Goal: Task Accomplishment & Management: Manage account settings

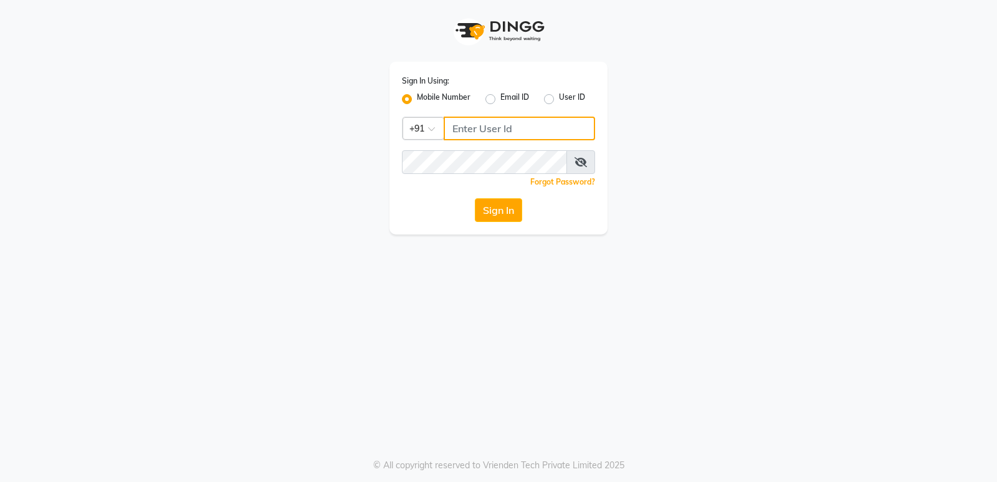
click at [463, 127] on input "Username" at bounding box center [519, 129] width 151 height 24
type input "8150806500"
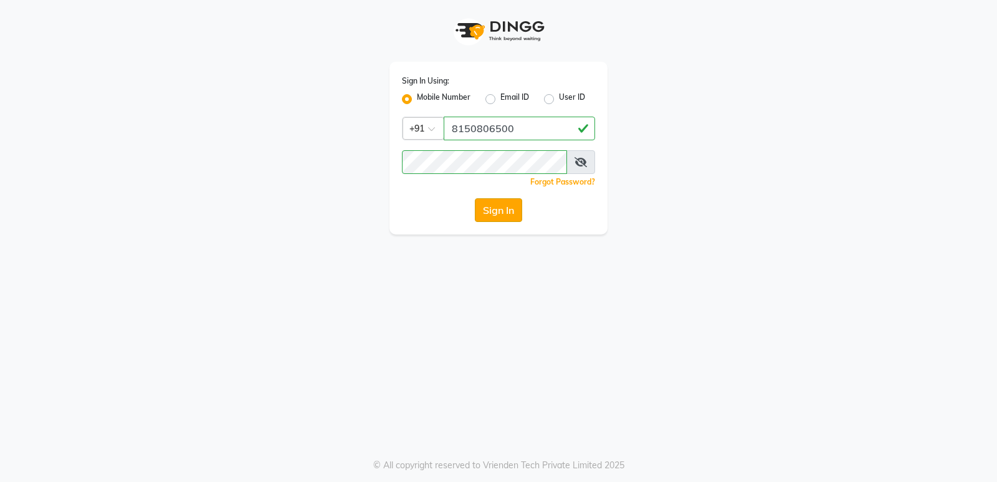
click at [491, 208] on button "Sign In" at bounding box center [498, 210] width 47 height 24
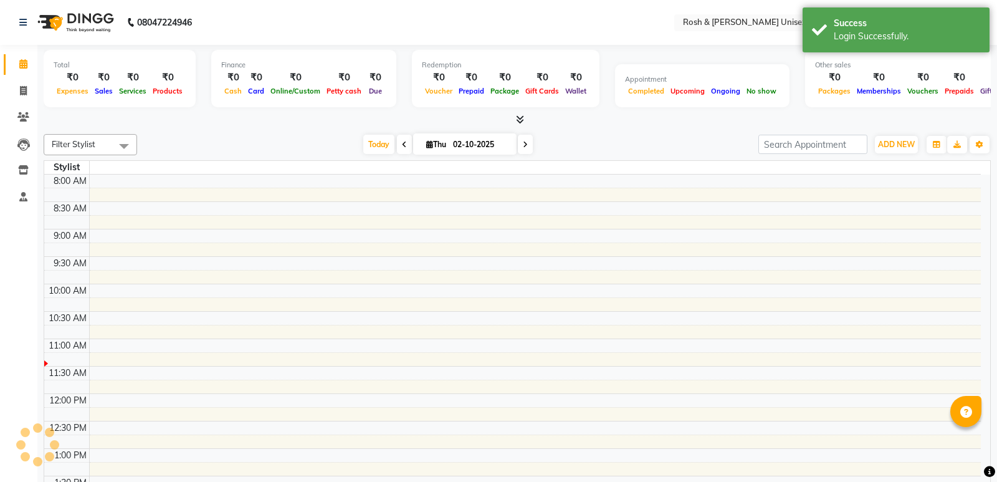
select select "en"
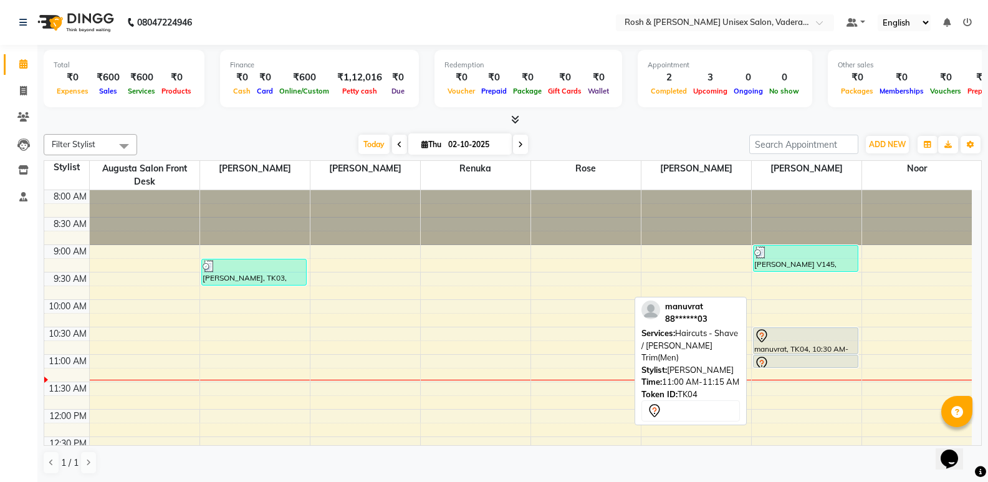
click at [818, 359] on div at bounding box center [805, 363] width 103 height 15
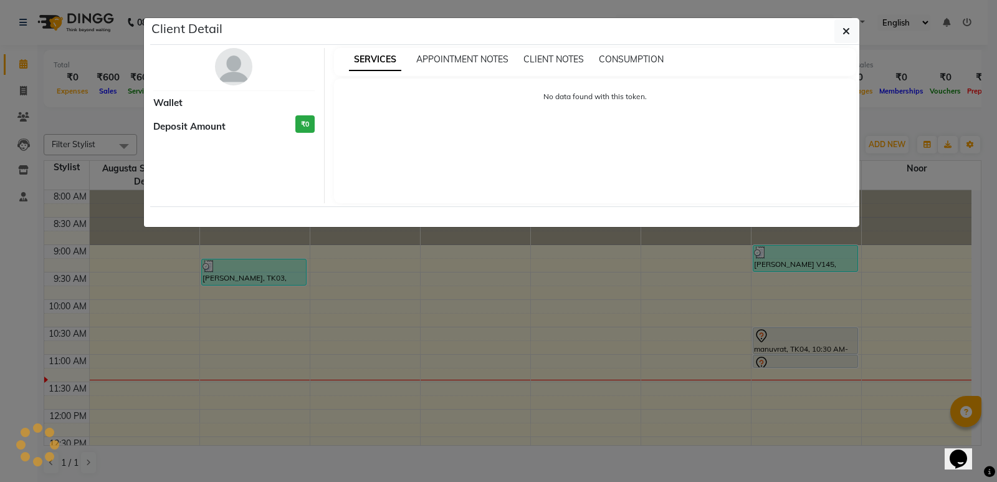
select select "7"
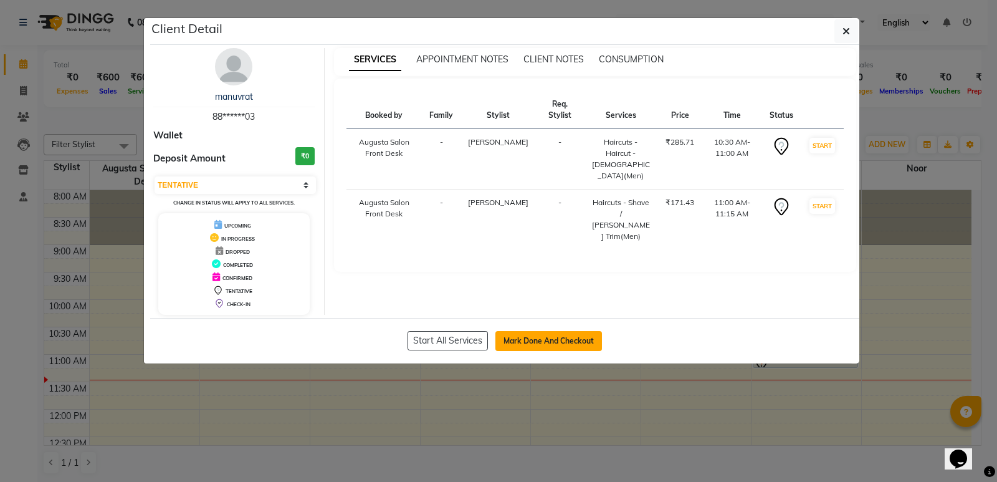
click at [562, 339] on button "Mark Done And Checkout" at bounding box center [549, 341] width 107 height 20
select select "service"
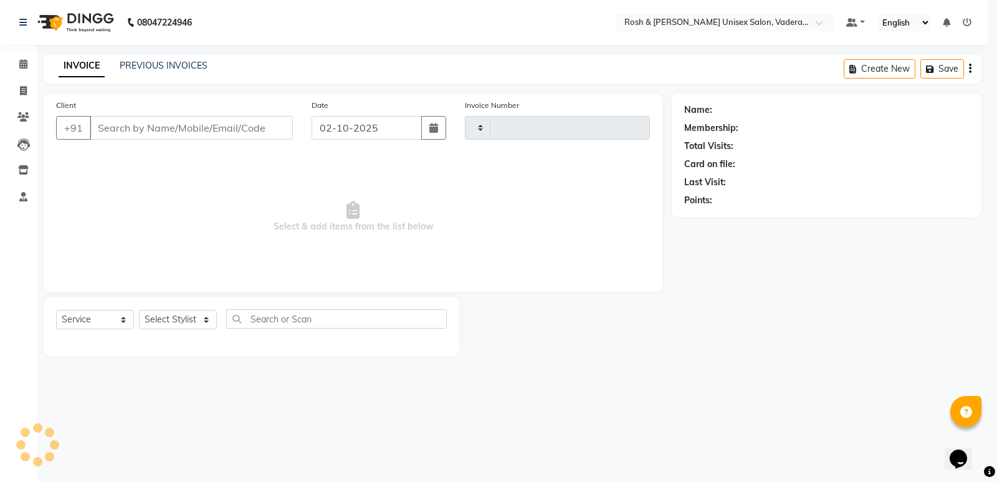
type input "1078"
select select "8657"
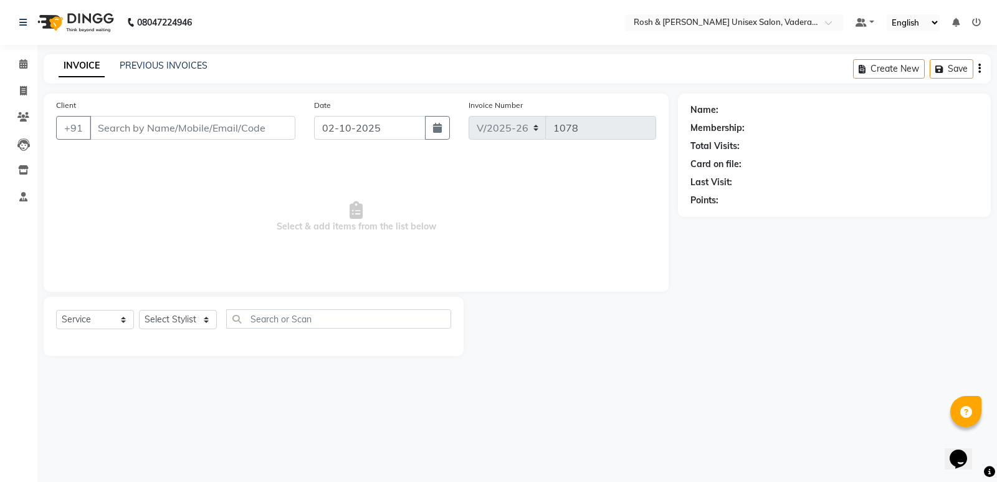
type input "88******03"
select select "87618"
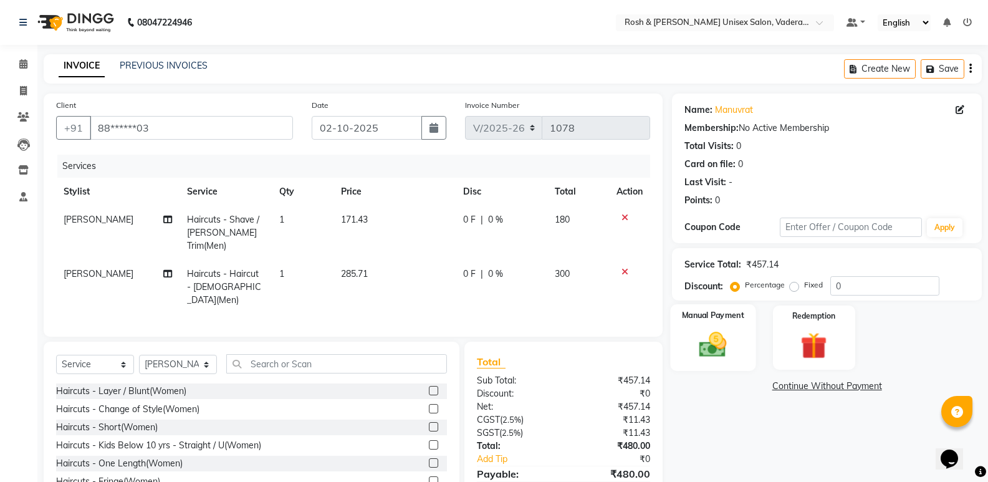
click at [751, 335] on div "Manual Payment" at bounding box center [713, 337] width 85 height 67
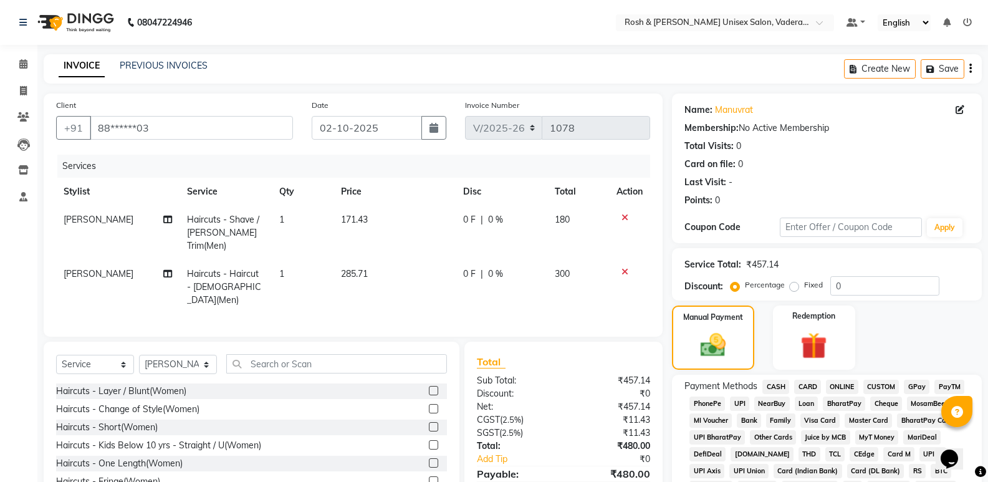
click at [743, 401] on span "UPI" at bounding box center [739, 404] width 19 height 14
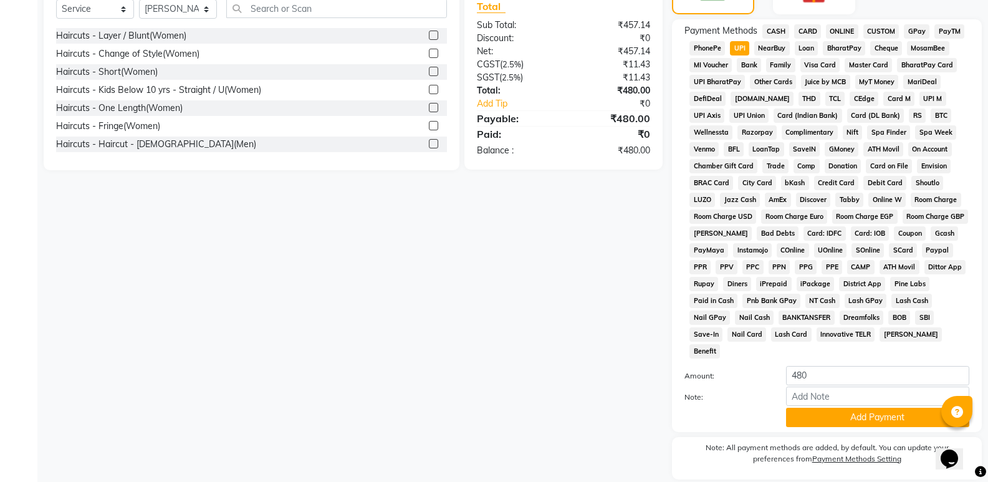
scroll to position [380, 0]
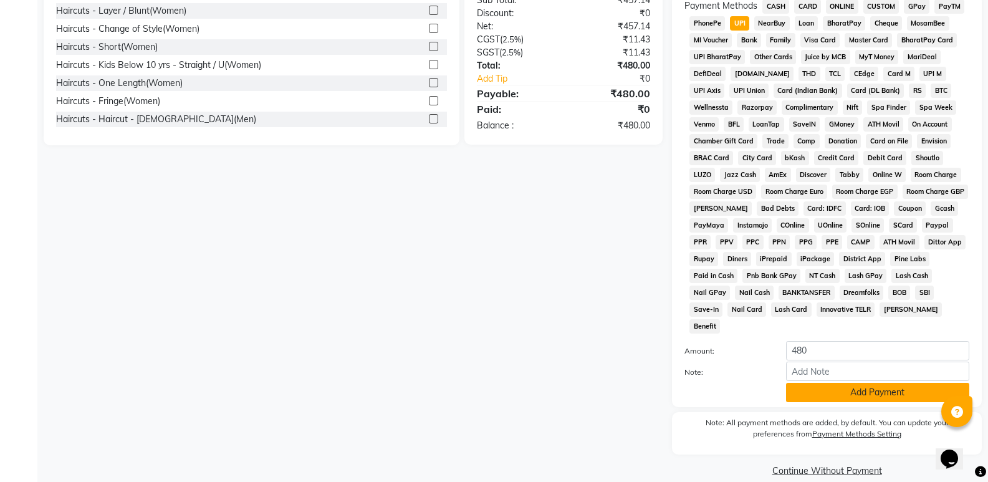
click at [857, 383] on button "Add Payment" at bounding box center [877, 392] width 183 height 19
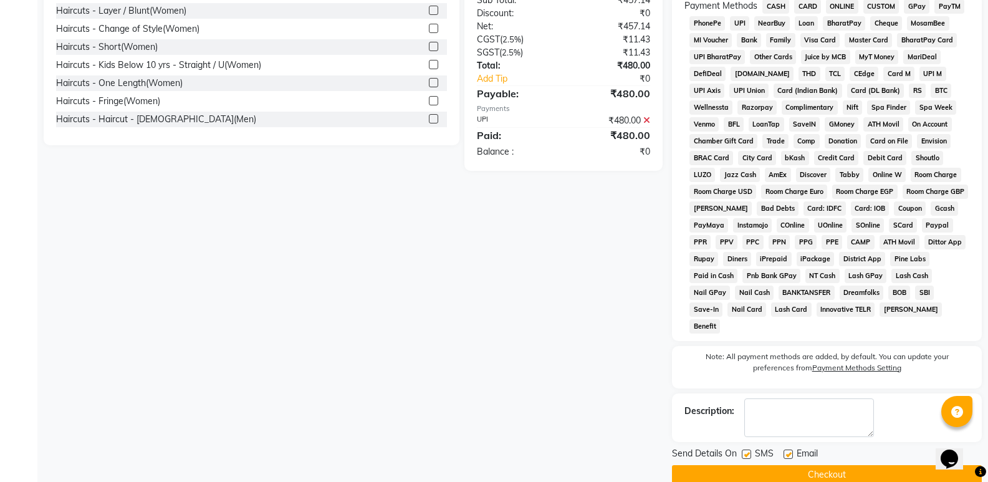
click at [825, 465] on button "Checkout" at bounding box center [827, 474] width 310 height 19
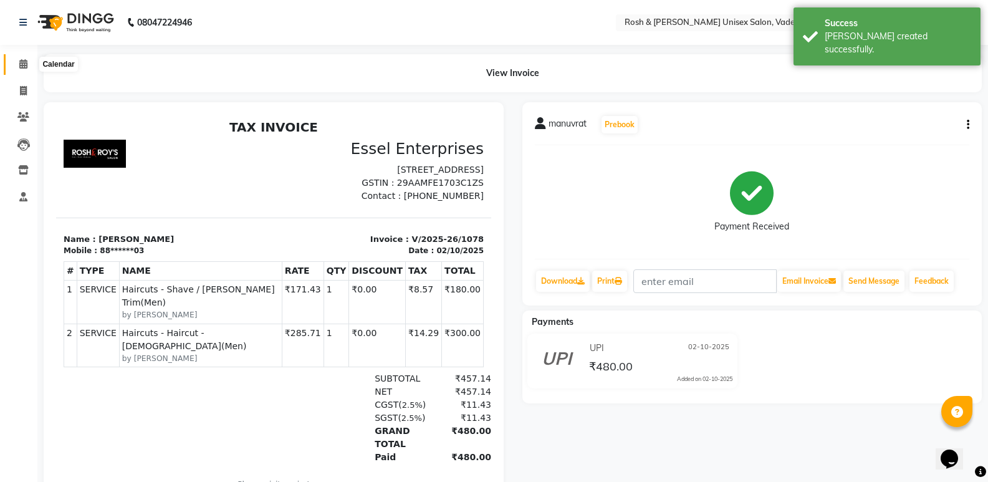
click at [30, 64] on span at bounding box center [23, 64] width 22 height 14
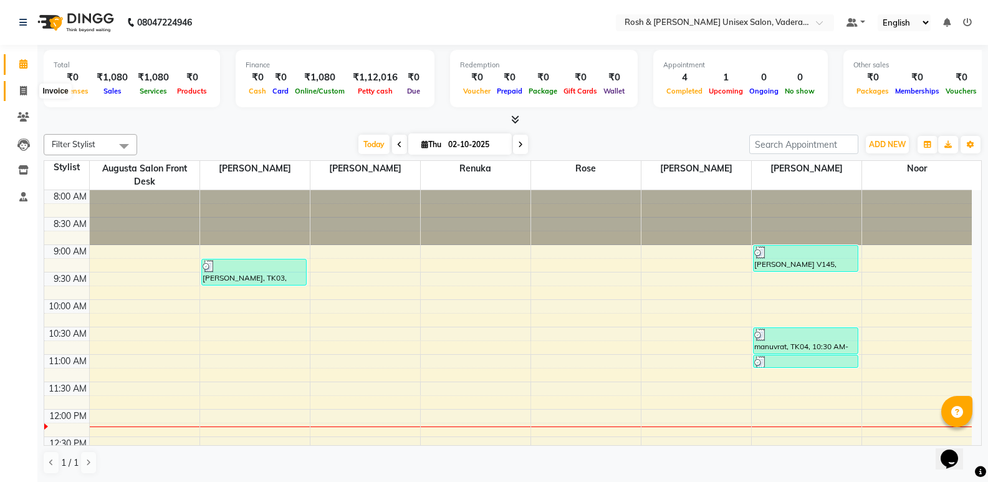
click at [20, 93] on icon at bounding box center [23, 90] width 7 height 9
select select "service"
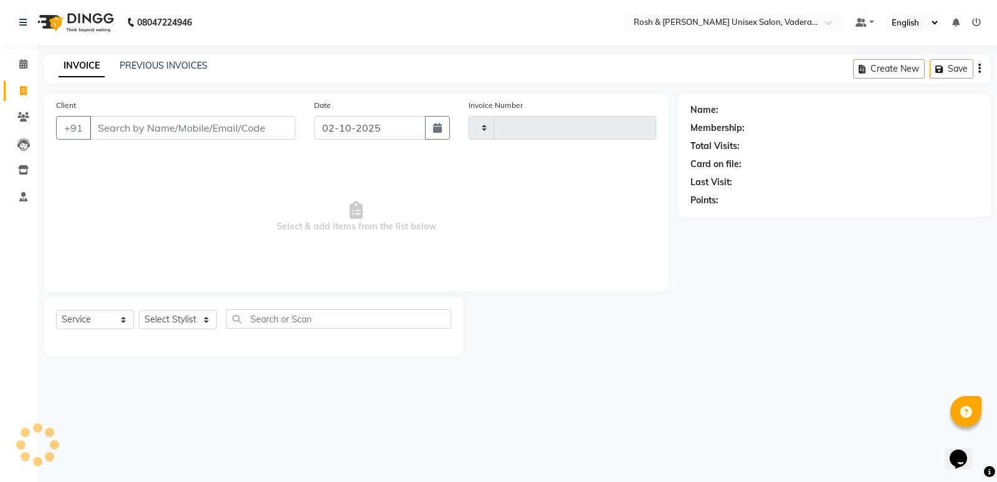
type input "1079"
select select "8657"
click at [26, 123] on span at bounding box center [23, 117] width 22 height 14
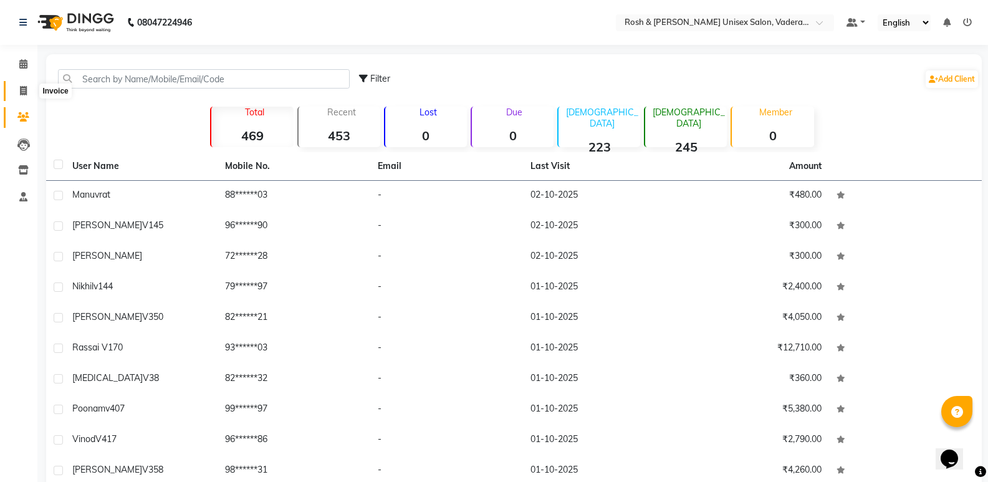
click at [22, 92] on icon at bounding box center [23, 90] width 7 height 9
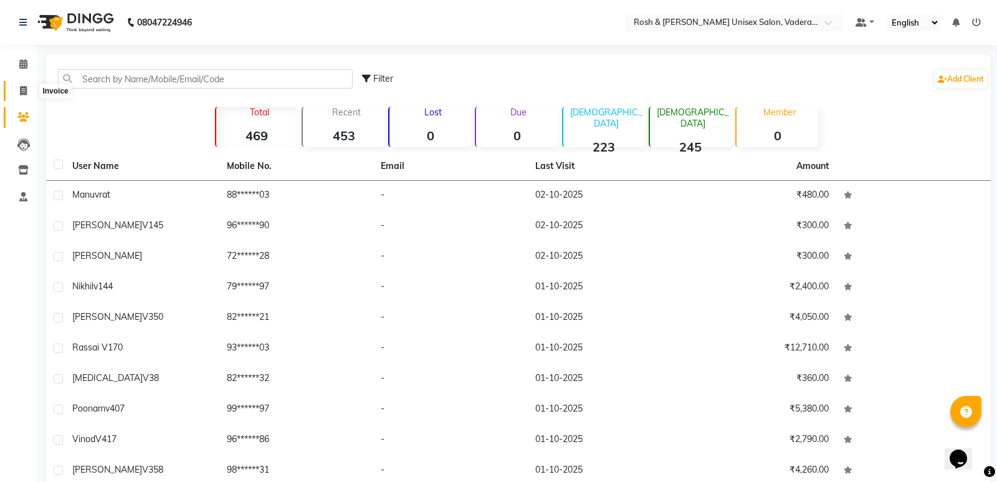
select select "8657"
select select "service"
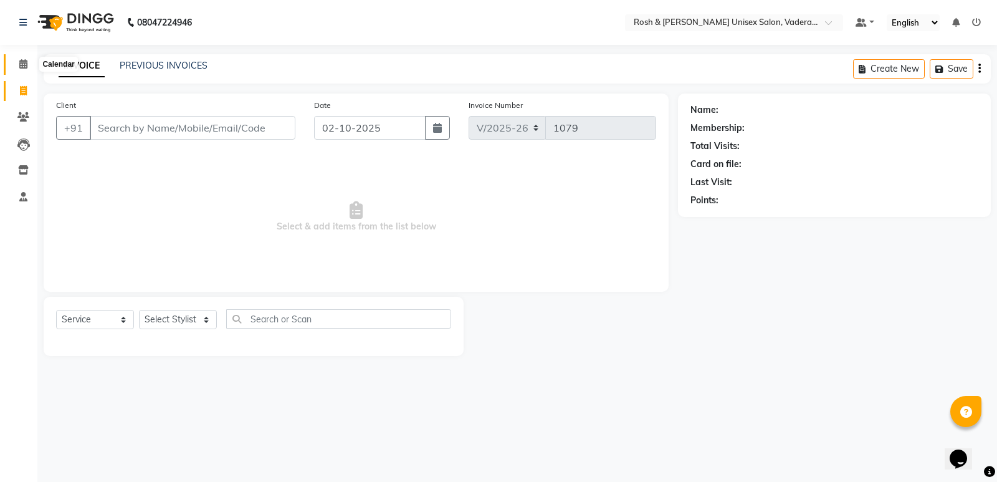
click at [26, 65] on icon at bounding box center [23, 63] width 8 height 9
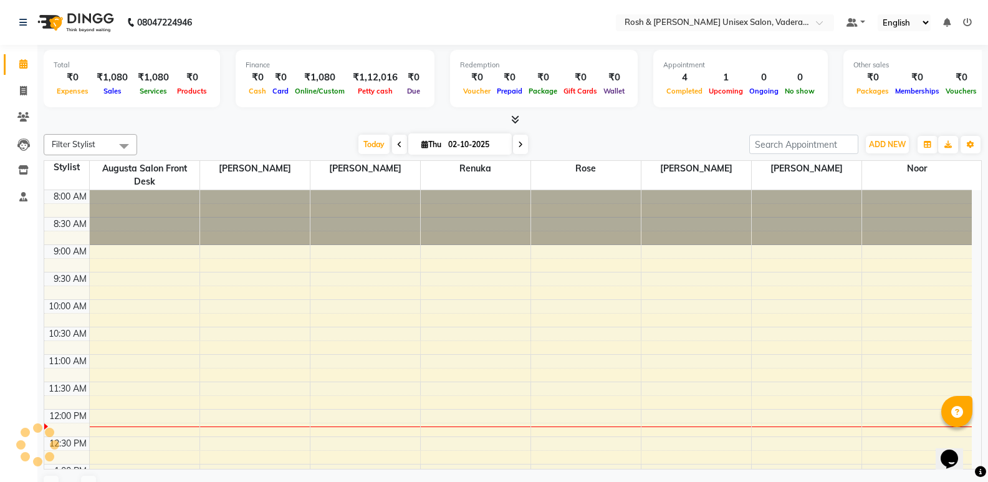
scroll to position [220, 0]
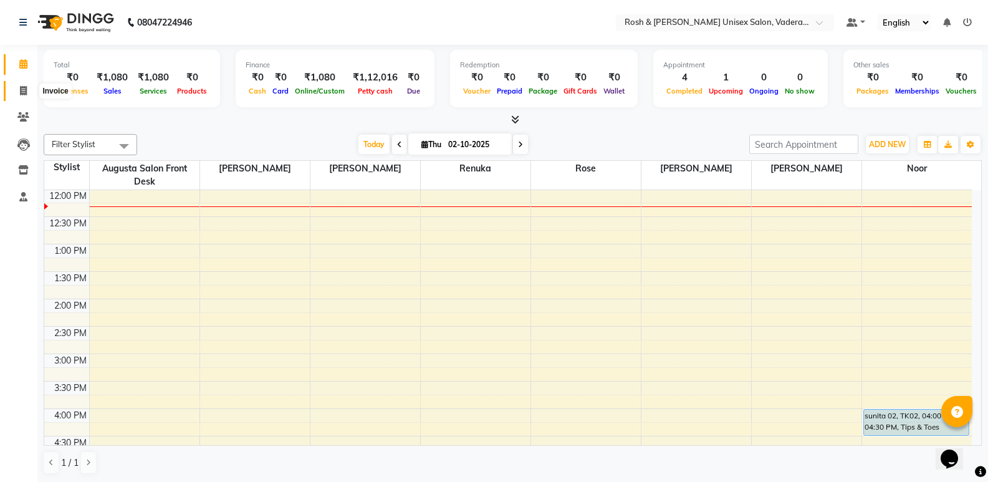
click at [20, 92] on icon at bounding box center [23, 90] width 7 height 9
select select "service"
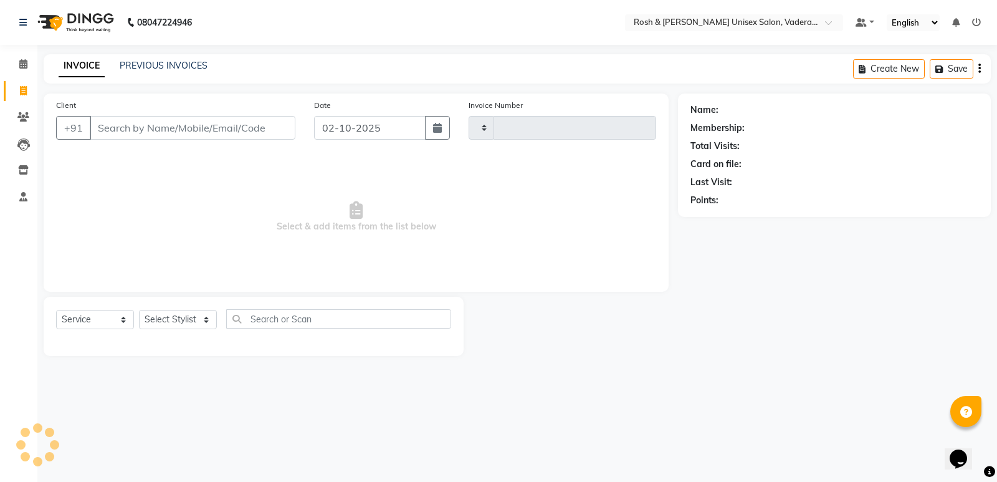
type input "1079"
select select "8657"
click at [21, 58] on span at bounding box center [23, 64] width 22 height 14
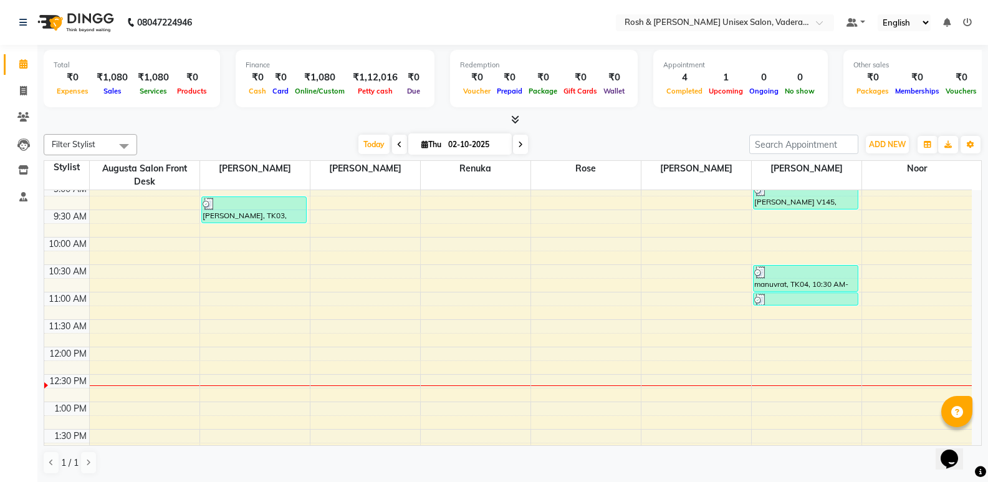
scroll to position [125, 0]
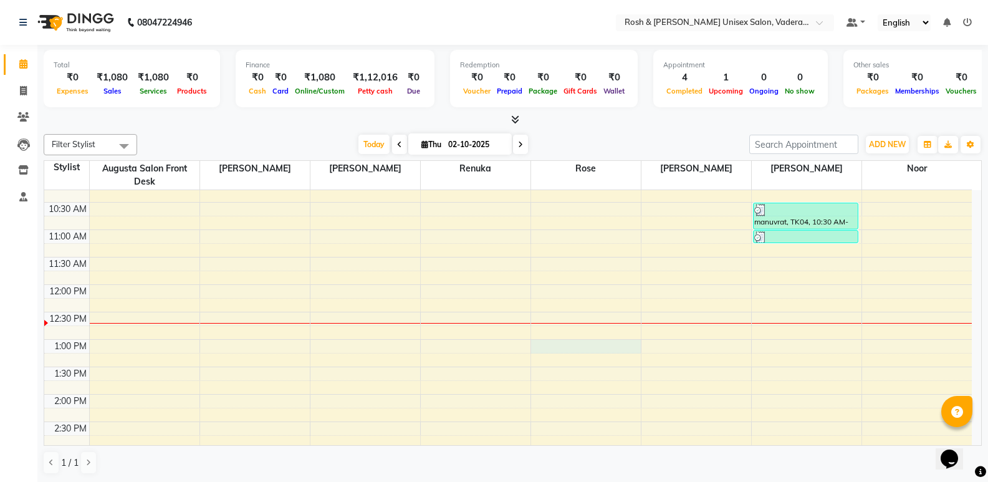
click at [555, 346] on div "8:00 AM 8:30 AM 9:00 AM 9:30 AM 10:00 AM 10:30 AM 11:00 AM 11:30 AM 12:00 PM 12…" at bounding box center [508, 421] width 928 height 713
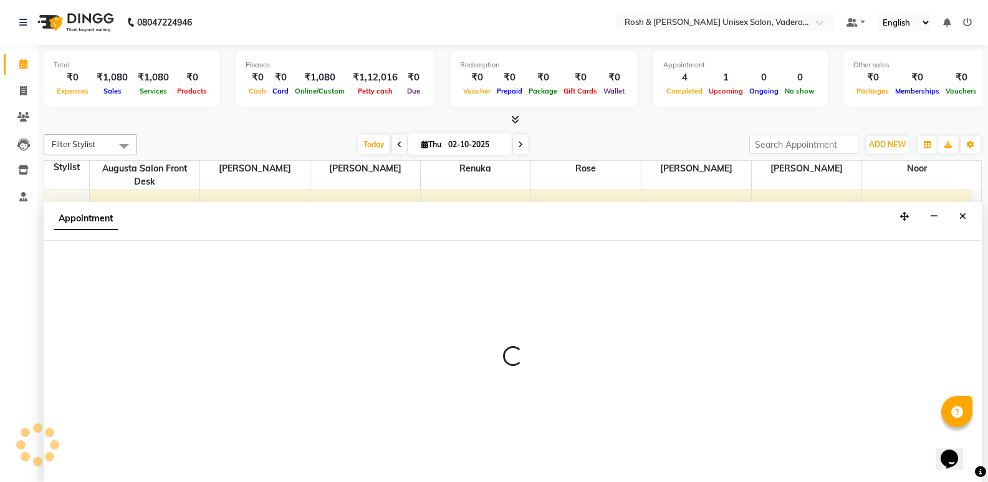
scroll to position [1, 0]
select select "87536"
select select "780"
select select "tentative"
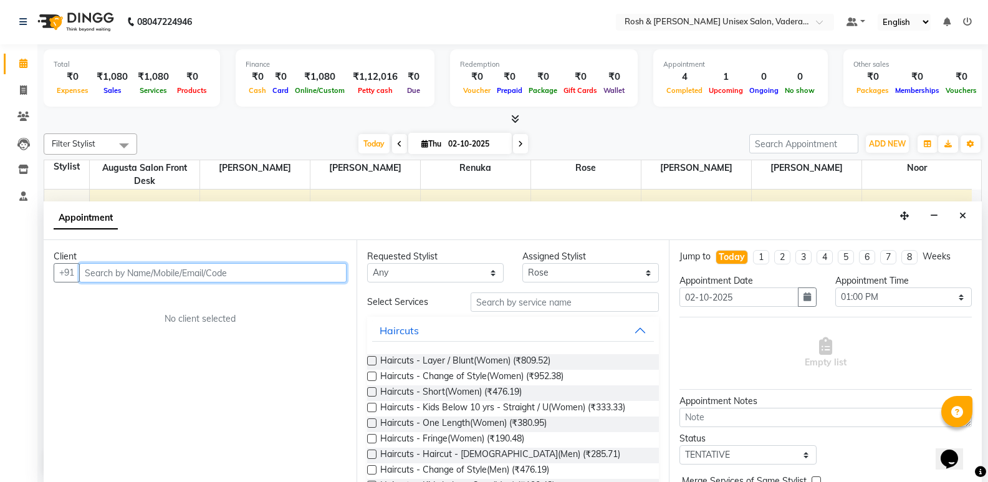
click at [199, 276] on input "text" at bounding box center [212, 272] width 267 height 19
click at [211, 281] on input "Nalini" at bounding box center [187, 272] width 216 height 19
type input "N"
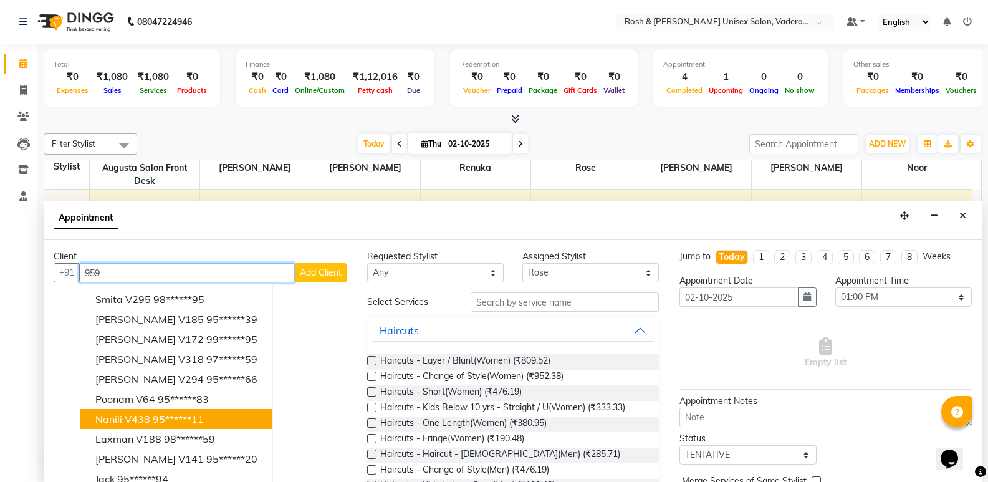
click at [131, 418] on span "nanili v438" at bounding box center [122, 419] width 55 height 12
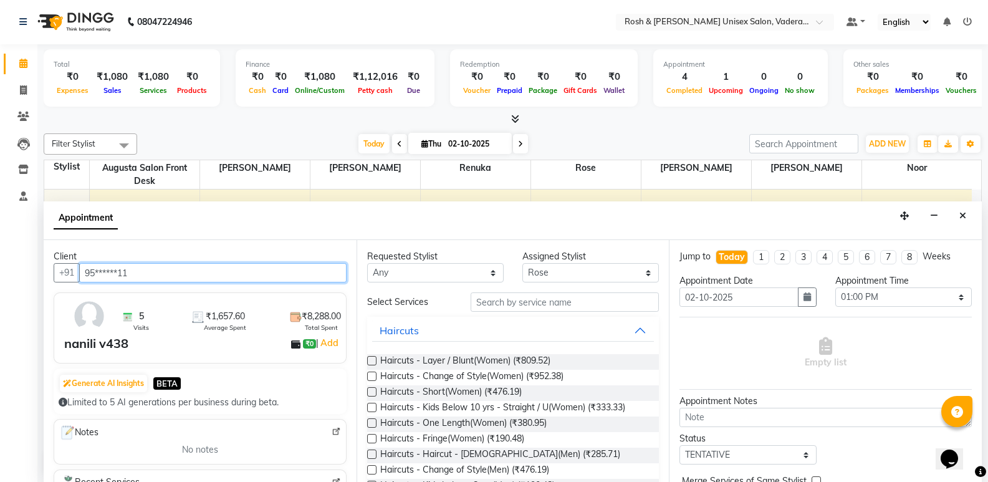
type input "95******11"
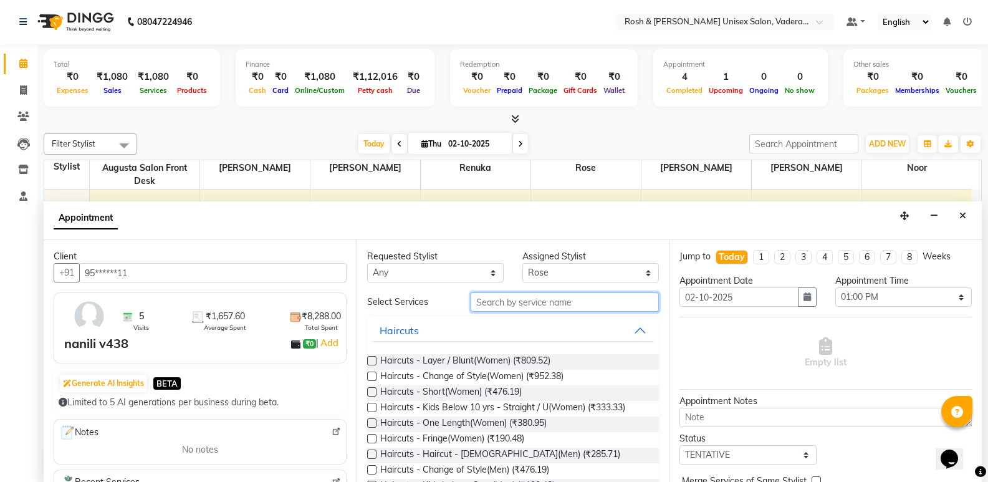
click at [544, 301] on input "text" at bounding box center [565, 301] width 188 height 19
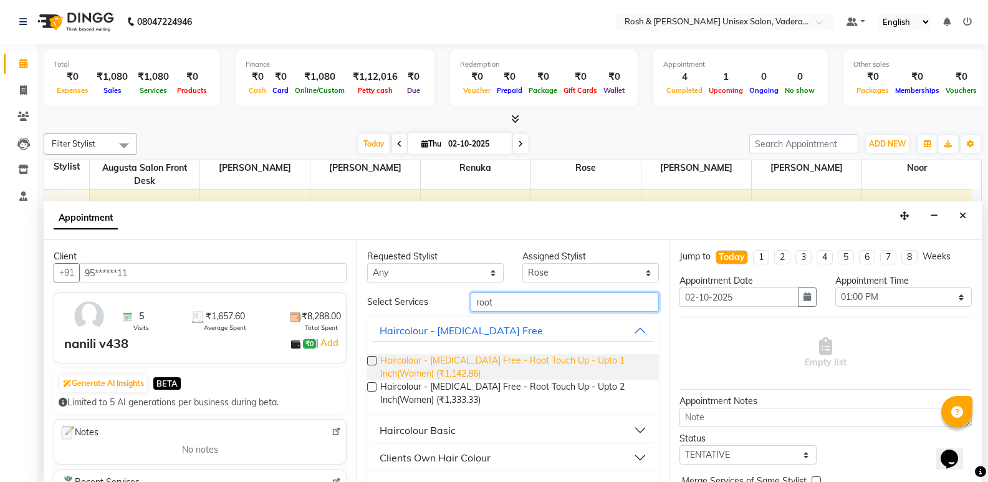
type input "root"
click at [511, 365] on span "Haircolour - [MEDICAL_DATA] Free - Root Touch Up - Upto 1 Inch(Women) (₹1,142.8…" at bounding box center [514, 367] width 269 height 26
checkbox input "false"
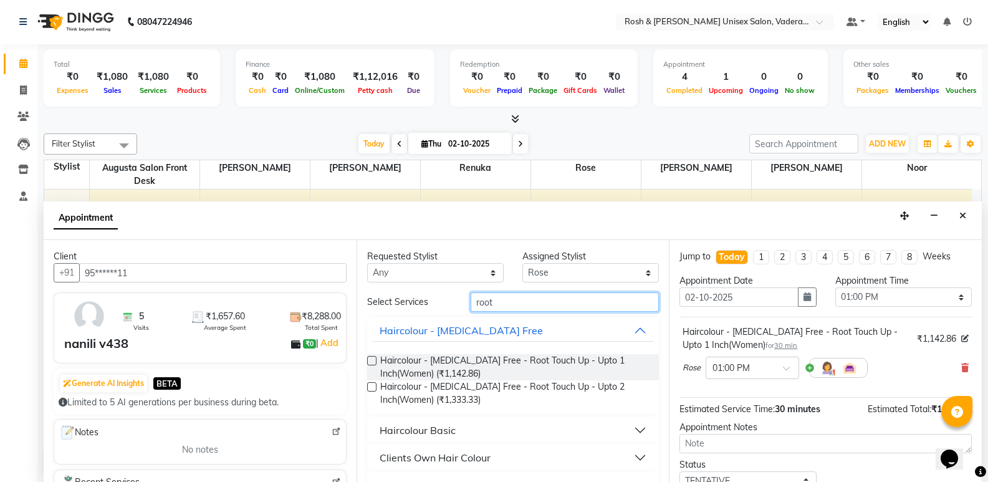
click at [525, 302] on input "root" at bounding box center [565, 301] width 188 height 19
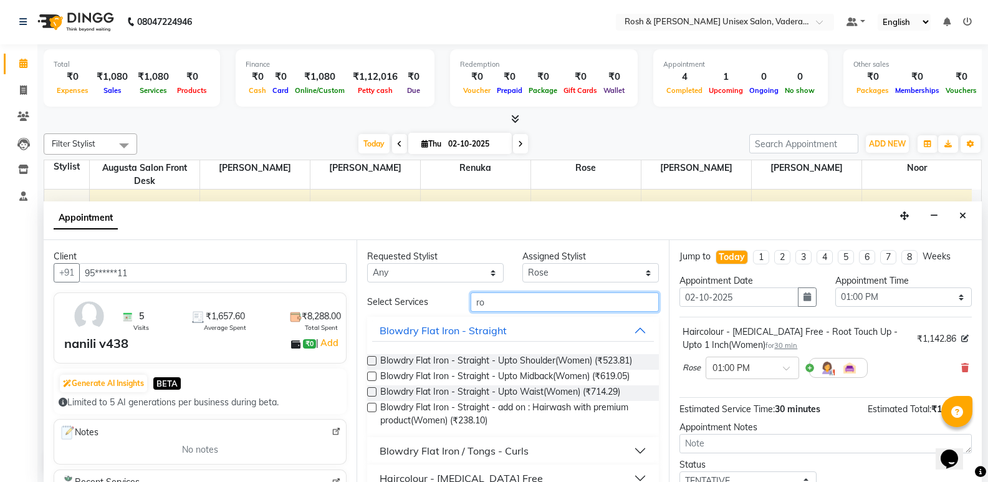
type input "r"
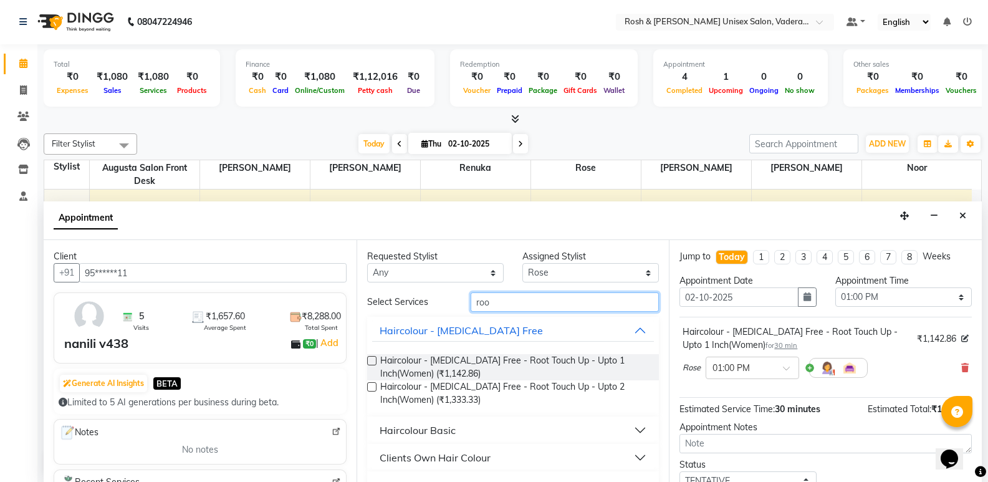
type input "root"
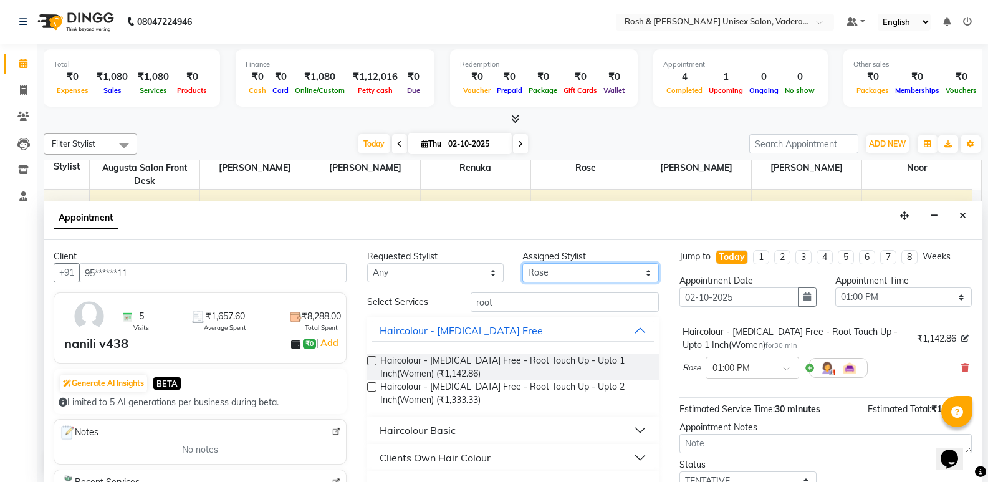
click at [567, 276] on select "Select Augusta Salon Front Desk [PERSON_NAME] [PERSON_NAME] [PERSON_NAME]" at bounding box center [590, 272] width 137 height 19
select select "87533"
click at [522, 263] on select "Select Augusta Salon Front Desk [PERSON_NAME] [PERSON_NAME] [PERSON_NAME]" at bounding box center [590, 272] width 137 height 19
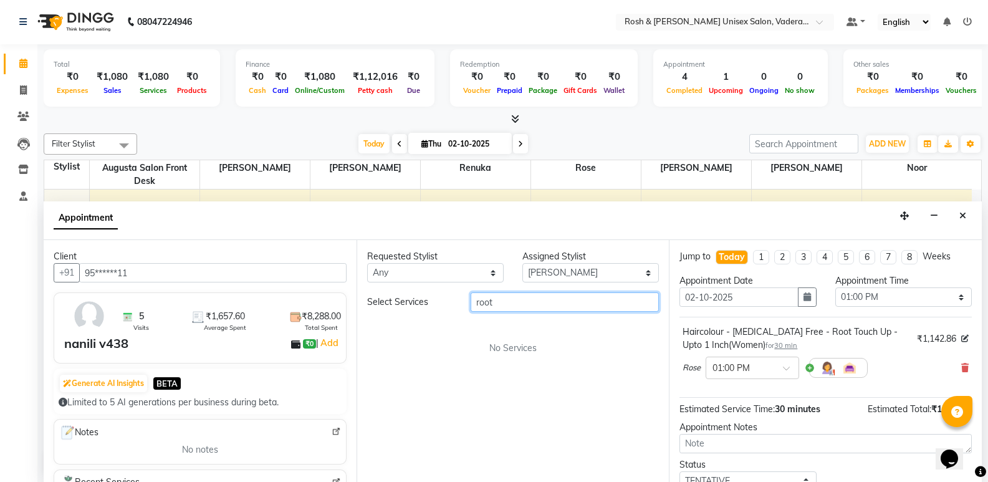
click at [510, 297] on input "root" at bounding box center [565, 301] width 188 height 19
type input "r"
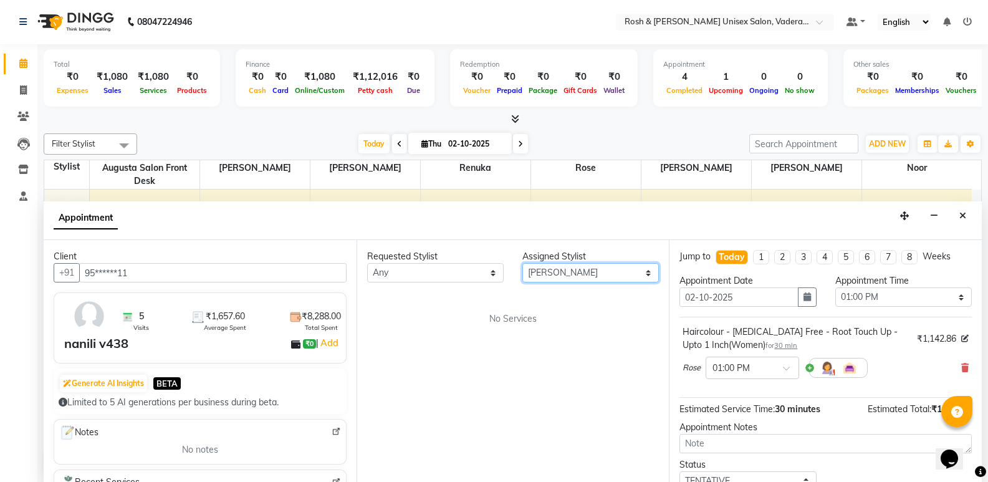
click at [608, 274] on select "Select Augusta Salon Front Desk [PERSON_NAME] [PERSON_NAME] [PERSON_NAME]" at bounding box center [590, 272] width 137 height 19
click at [522, 263] on select "Select Augusta Salon Front Desk [PERSON_NAME] [PERSON_NAME] [PERSON_NAME]" at bounding box center [590, 272] width 137 height 19
click at [582, 277] on select "Select Augusta Salon Front Desk [PERSON_NAME] [PERSON_NAME] [PERSON_NAME]" at bounding box center [590, 272] width 137 height 19
click at [653, 275] on select "Select Augusta Salon Front Desk [PERSON_NAME] [PERSON_NAME] [PERSON_NAME]" at bounding box center [590, 272] width 137 height 19
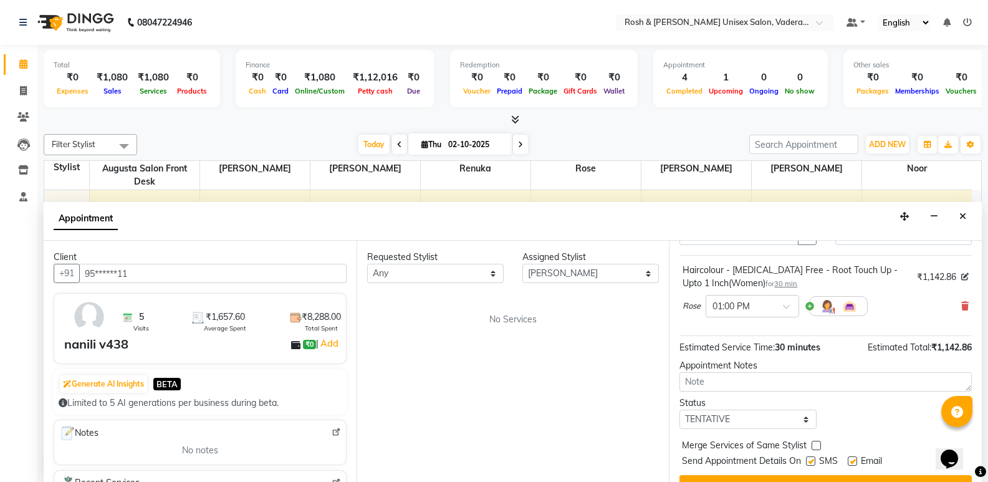
click at [810, 304] on div at bounding box center [838, 306] width 59 height 20
click at [829, 307] on img at bounding box center [827, 306] width 15 height 15
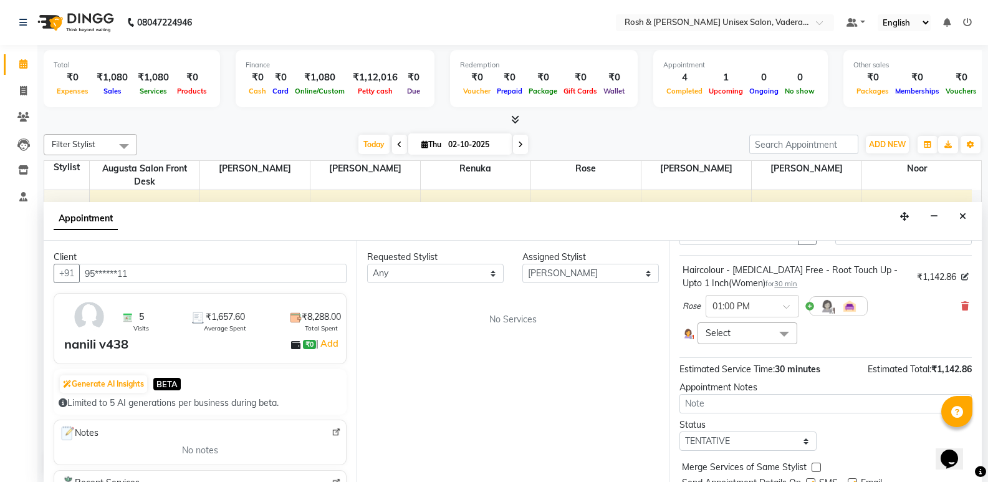
click at [791, 330] on span at bounding box center [784, 334] width 25 height 24
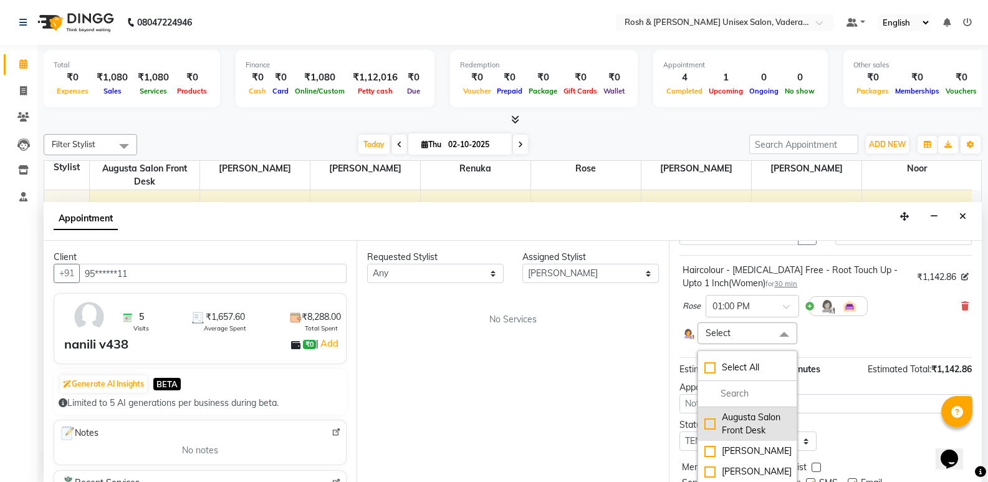
scroll to position [47, 0]
click at [743, 414] on div "[PERSON_NAME]" at bounding box center [746, 416] width 85 height 13
checkbox input "true"
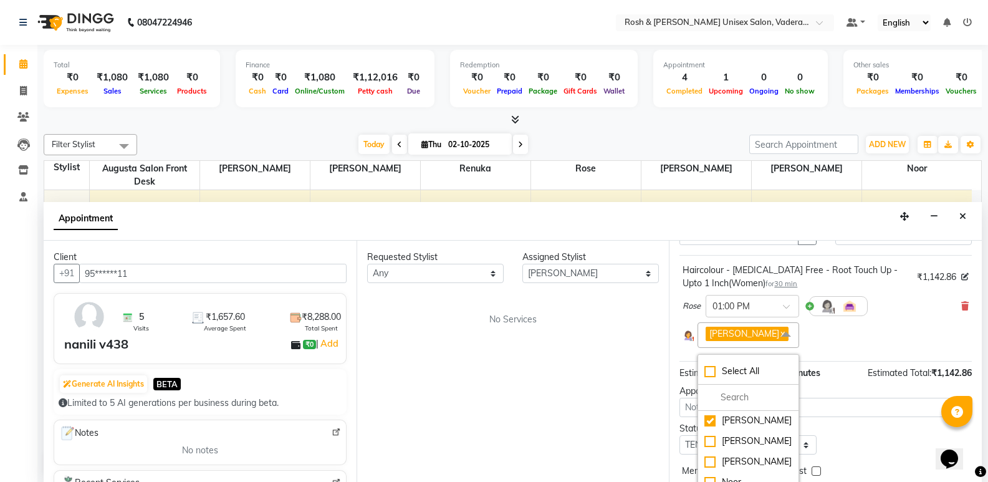
click at [852, 348] on div "Jessy x Select All Augusta Salon Front Desk [PERSON_NAME] [PERSON_NAME] Renuka …" at bounding box center [826, 335] width 286 height 26
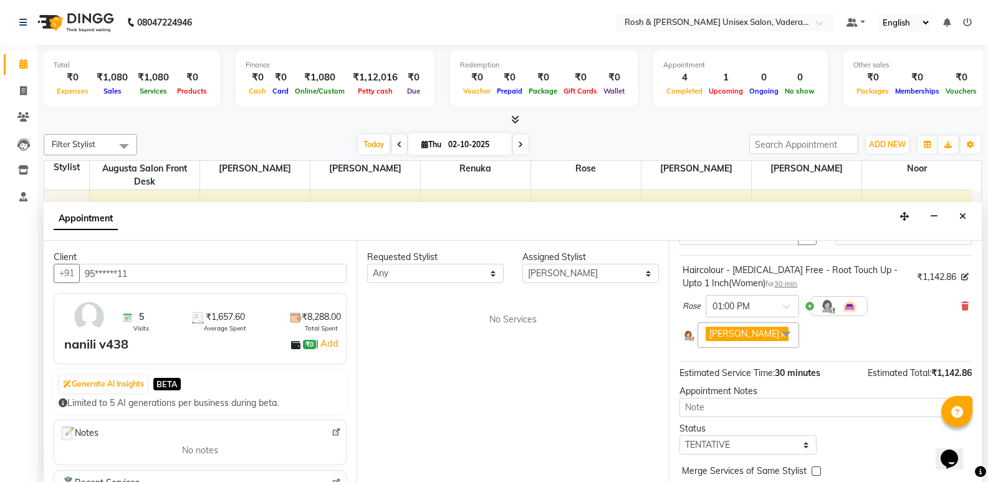
scroll to position [113, 0]
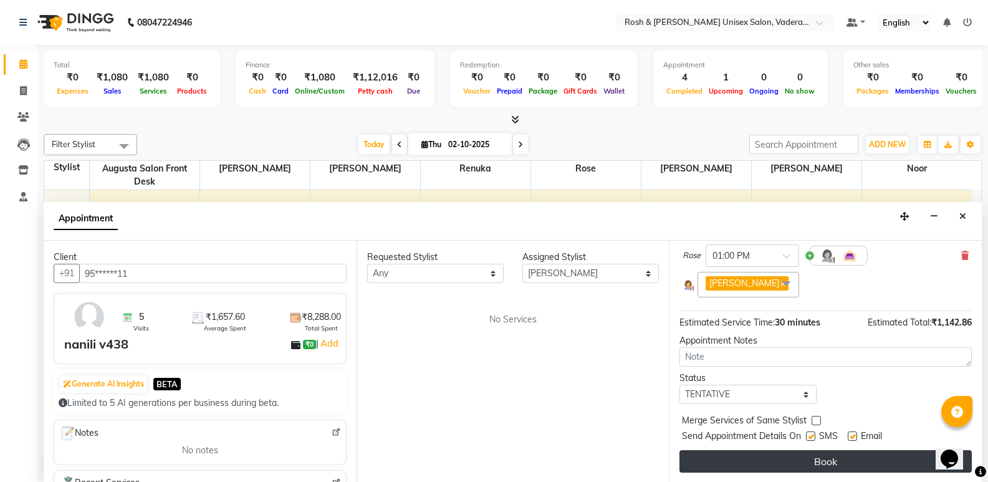
click at [827, 461] on button "Book" at bounding box center [826, 461] width 292 height 22
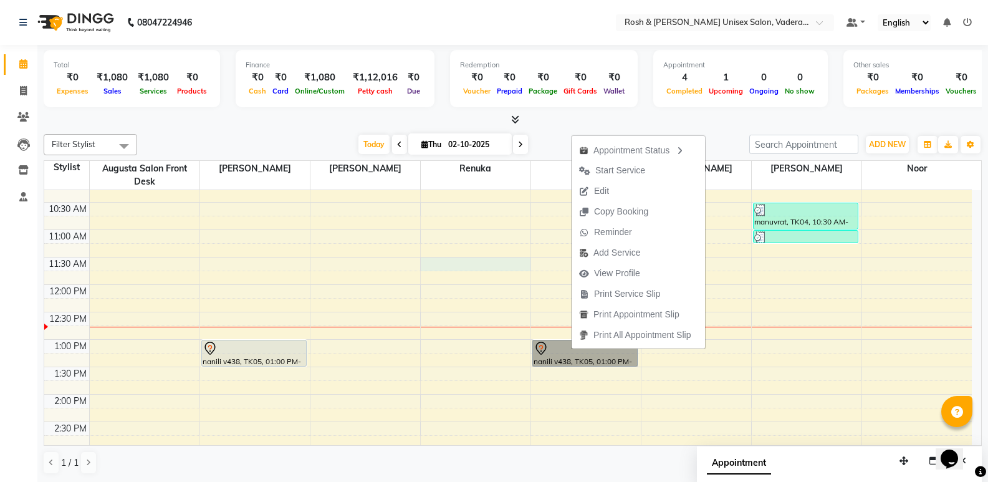
click at [519, 258] on div "8:00 AM 8:30 AM 9:00 AM 9:30 AM 10:00 AM 10:30 AM 11:00 AM 11:30 AM 12:00 PM 12…" at bounding box center [508, 421] width 928 height 713
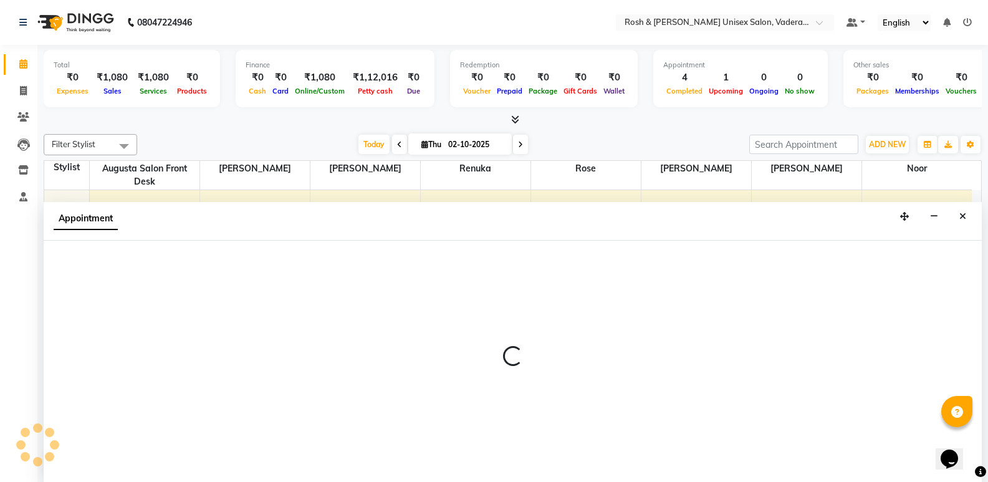
scroll to position [1, 0]
click at [23, 64] on icon at bounding box center [23, 63] width 8 height 9
select select "87535"
select select "tentative"
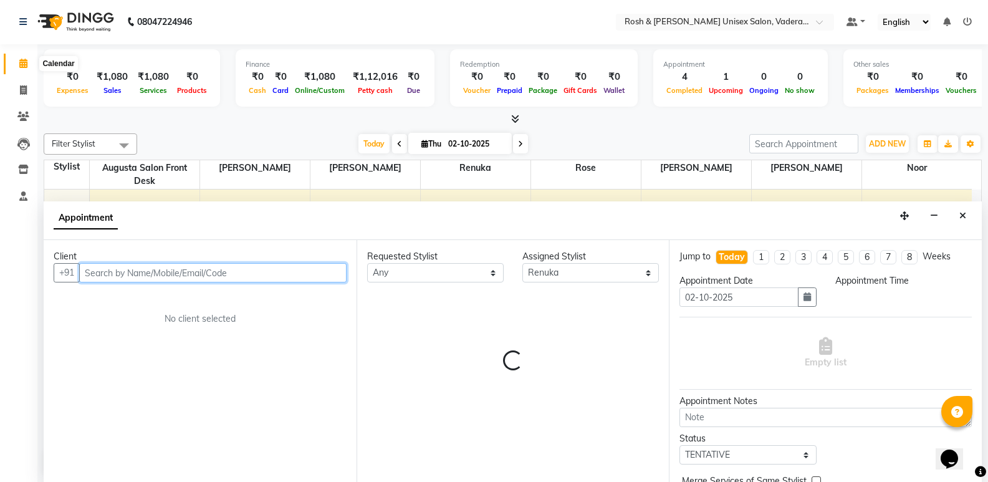
select select "690"
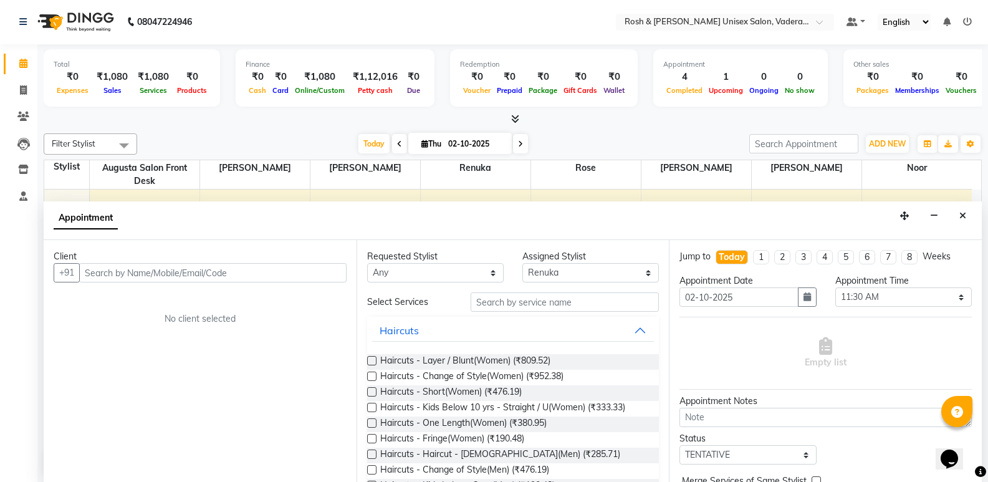
click at [23, 64] on icon at bounding box center [23, 63] width 8 height 9
click at [27, 85] on span at bounding box center [23, 91] width 22 height 14
select select "service"
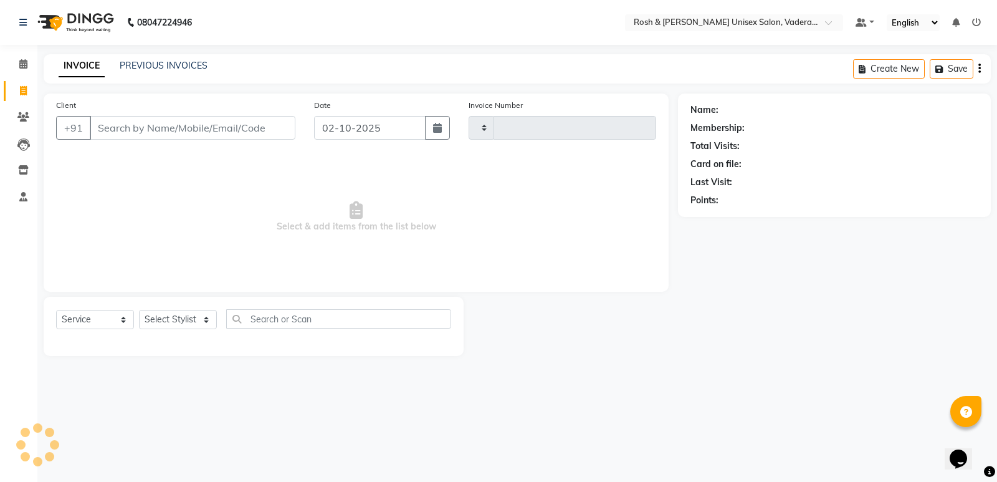
type input "1079"
select select "8657"
click at [192, 128] on input "Client" at bounding box center [193, 128] width 206 height 24
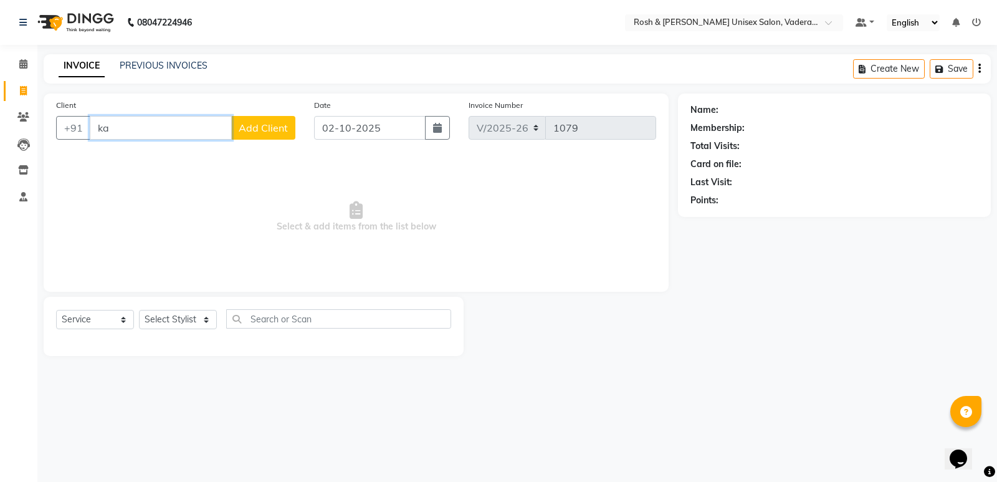
type input "k"
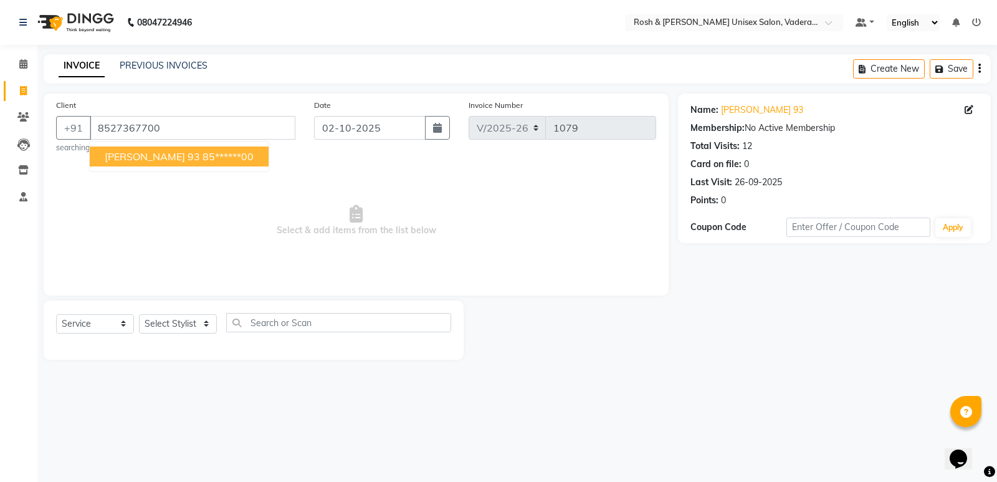
click at [203, 159] on ngb-highlight "85******00" at bounding box center [228, 156] width 51 height 12
type input "85******00"
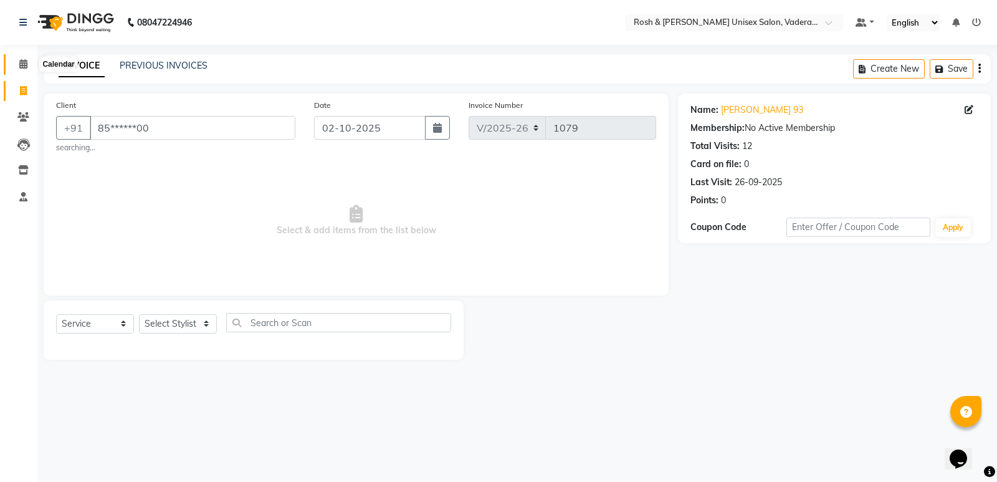
click at [25, 60] on icon at bounding box center [23, 63] width 8 height 9
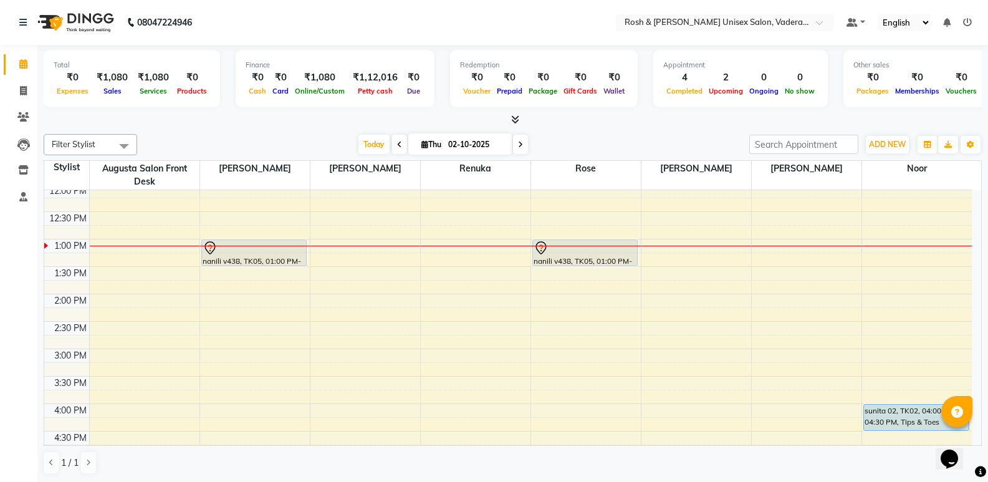
scroll to position [249, 0]
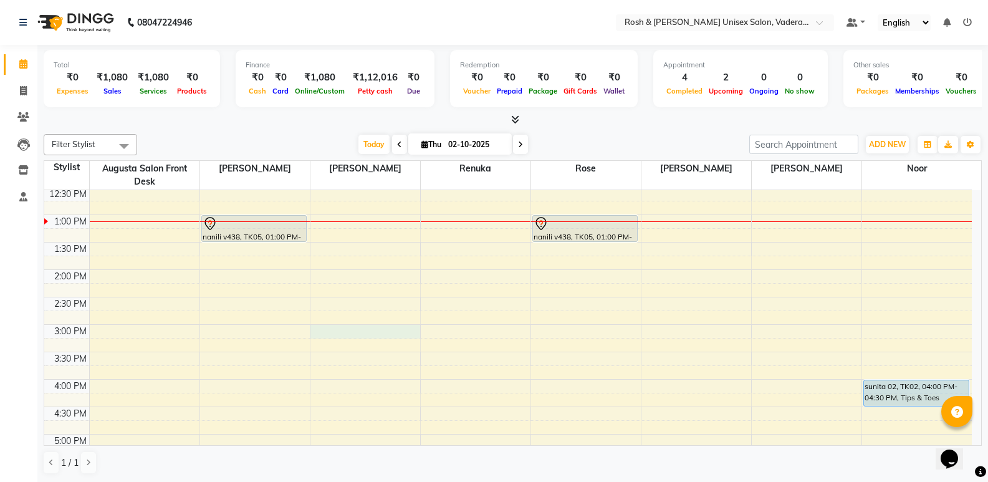
click at [329, 334] on div "8:00 AM 8:30 AM 9:00 AM 9:30 AM 10:00 AM 10:30 AM 11:00 AM 11:30 AM 12:00 PM 12…" at bounding box center [508, 297] width 928 height 713
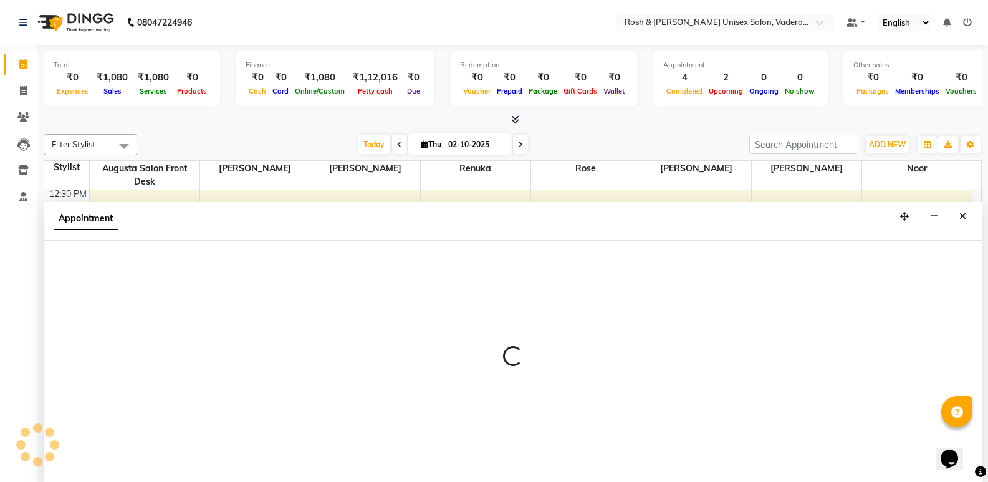
scroll to position [1, 0]
select select "87534"
select select "900"
select select "tentative"
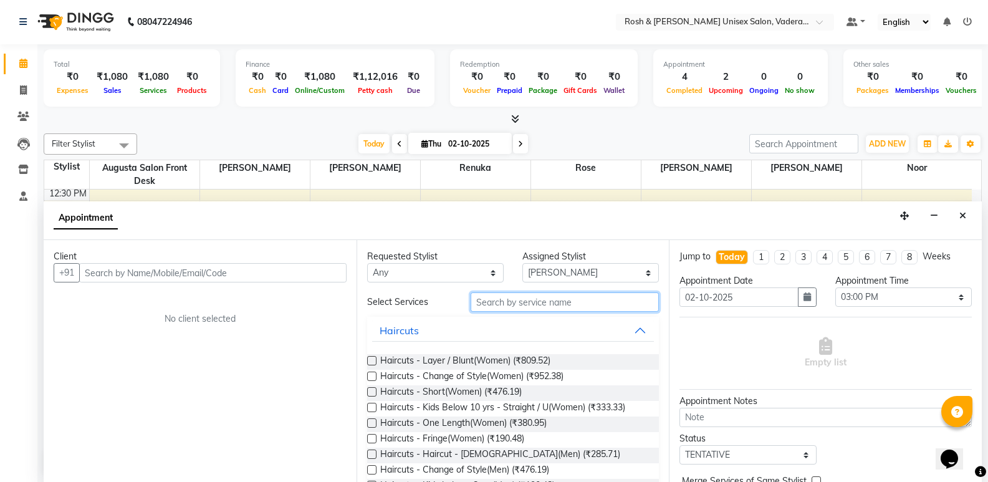
click at [497, 305] on input "text" at bounding box center [565, 301] width 188 height 19
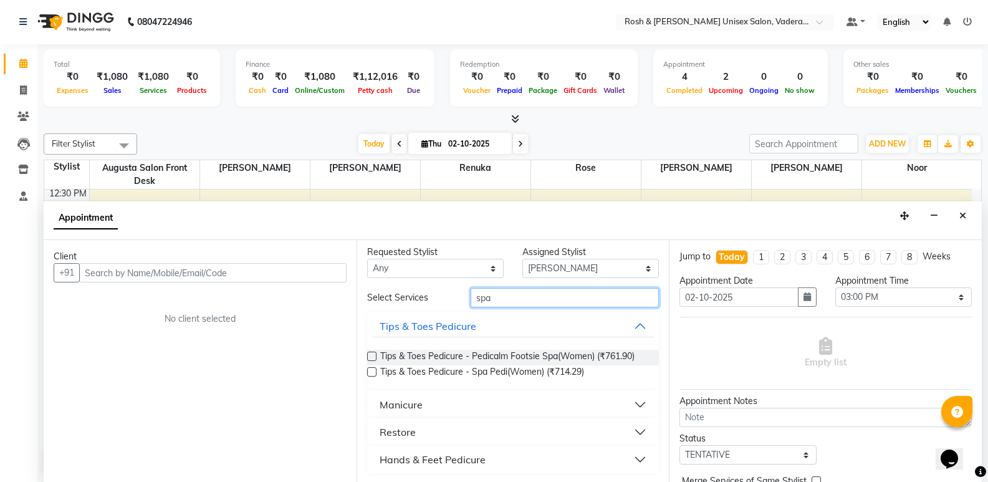
scroll to position [6, 0]
click at [629, 433] on button "Restore" at bounding box center [513, 431] width 282 height 22
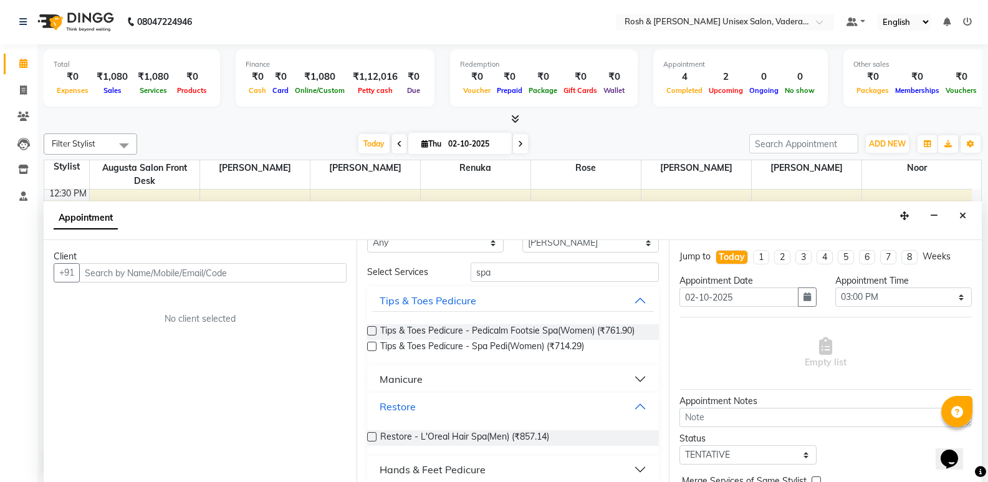
scroll to position [41, 0]
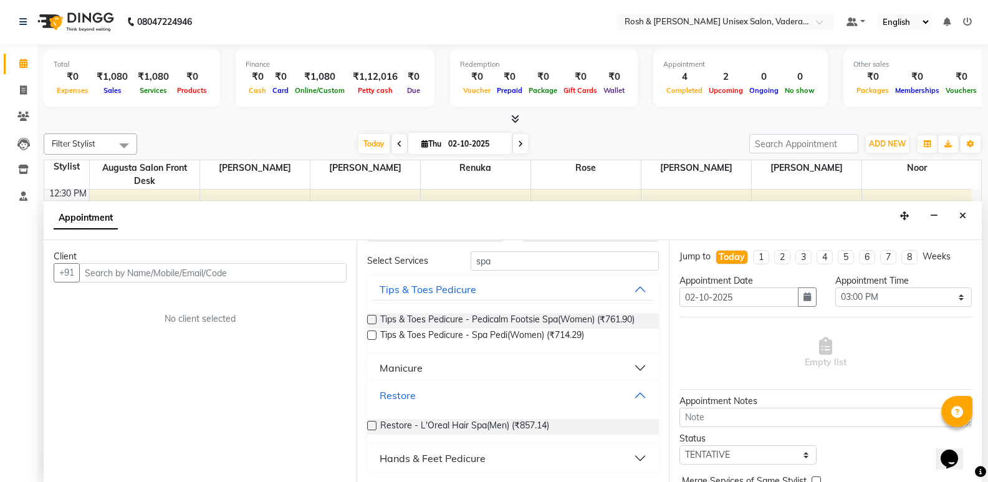
click at [627, 399] on button "Restore" at bounding box center [513, 395] width 282 height 22
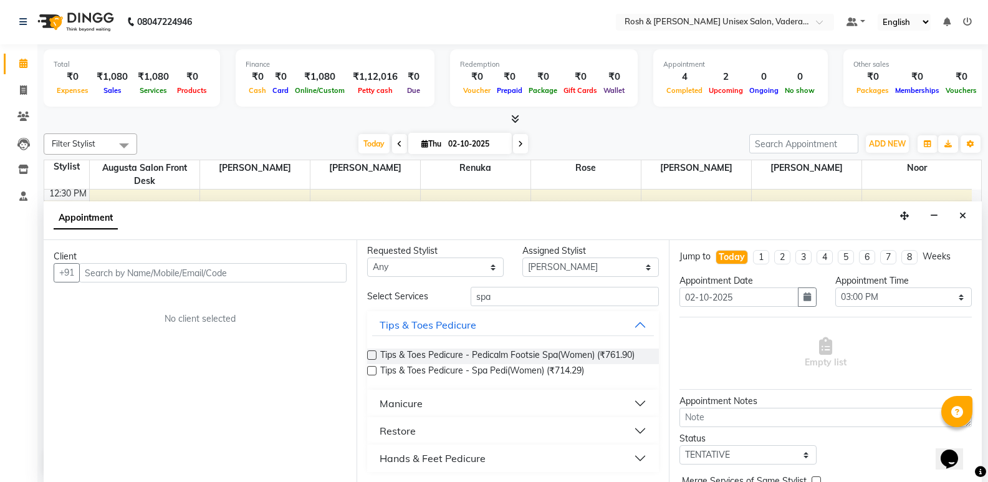
scroll to position [6, 0]
click at [522, 297] on input "spa" at bounding box center [565, 296] width 188 height 19
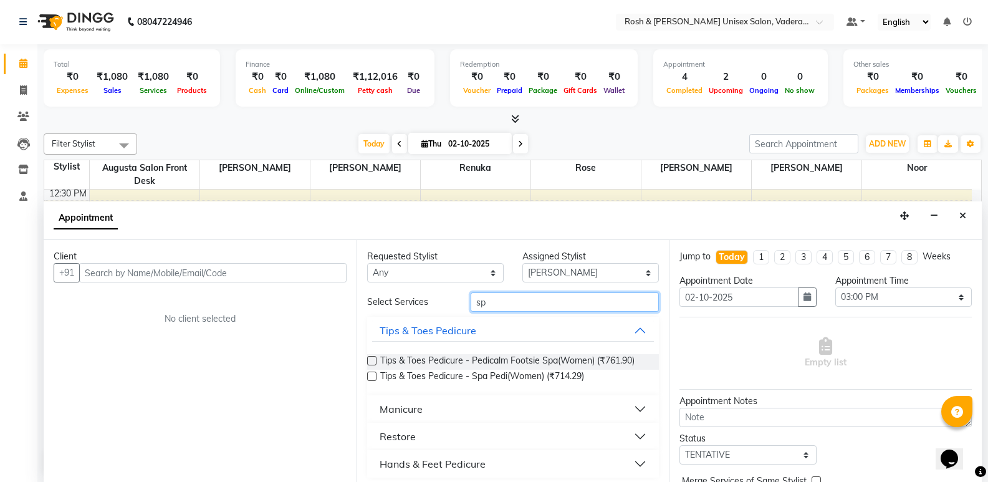
type input "s"
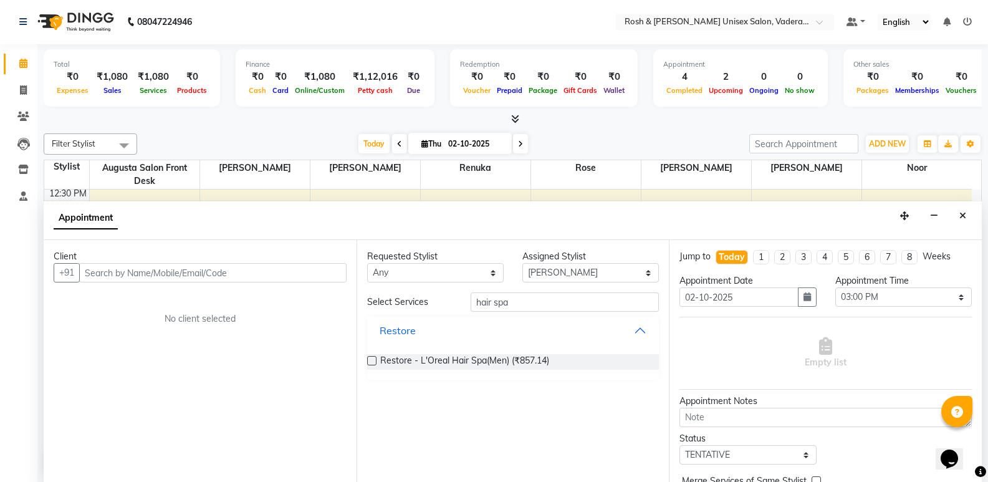
click at [633, 330] on button "Restore" at bounding box center [513, 330] width 282 height 22
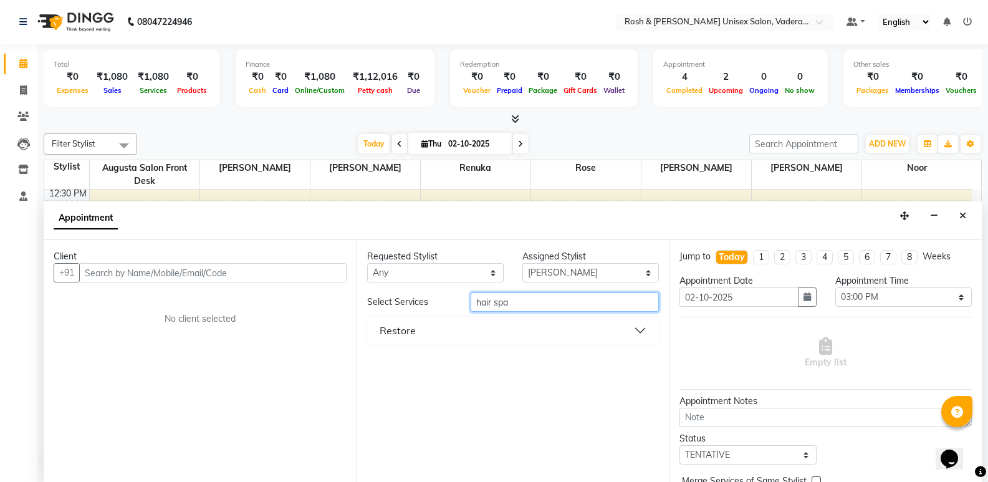
click at [599, 305] on input "hair spa" at bounding box center [565, 301] width 188 height 19
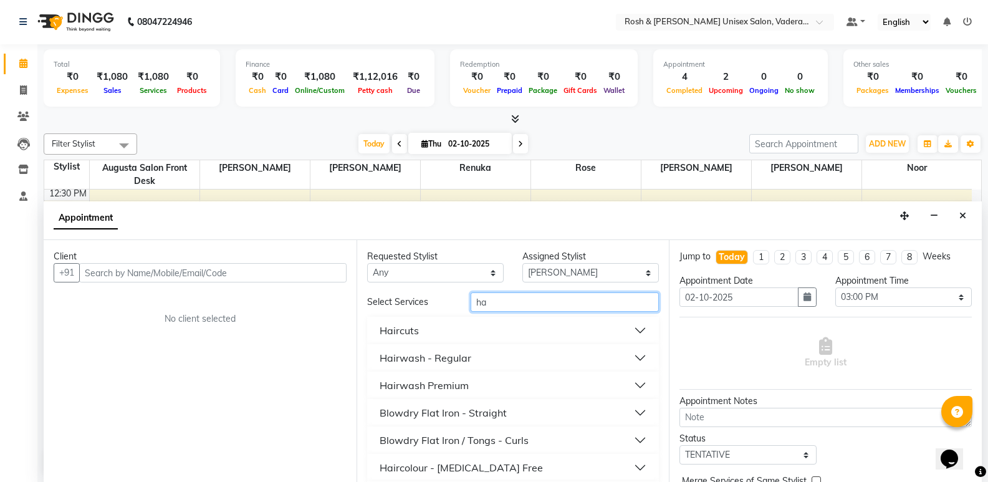
type input "h"
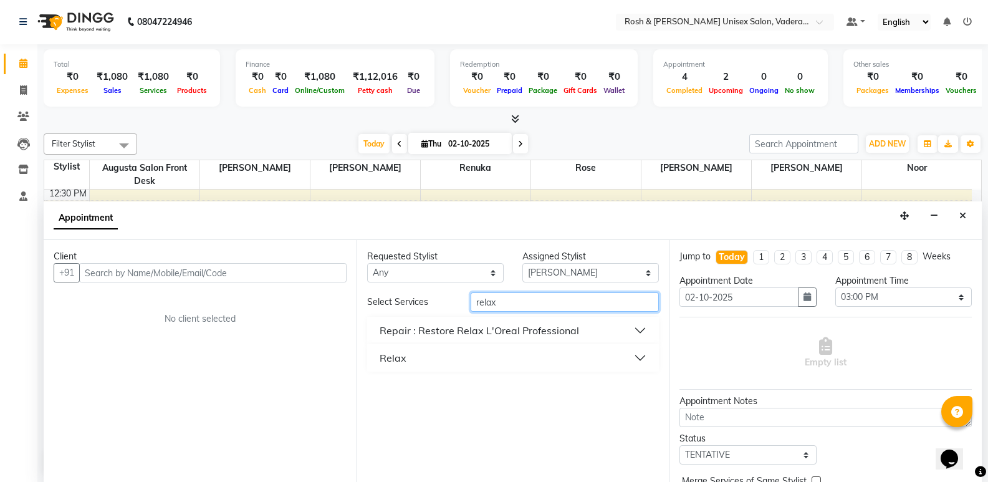
type input "relax"
click at [644, 332] on button "Repair : Restore Relax L'Oreal Professional" at bounding box center [513, 330] width 282 height 22
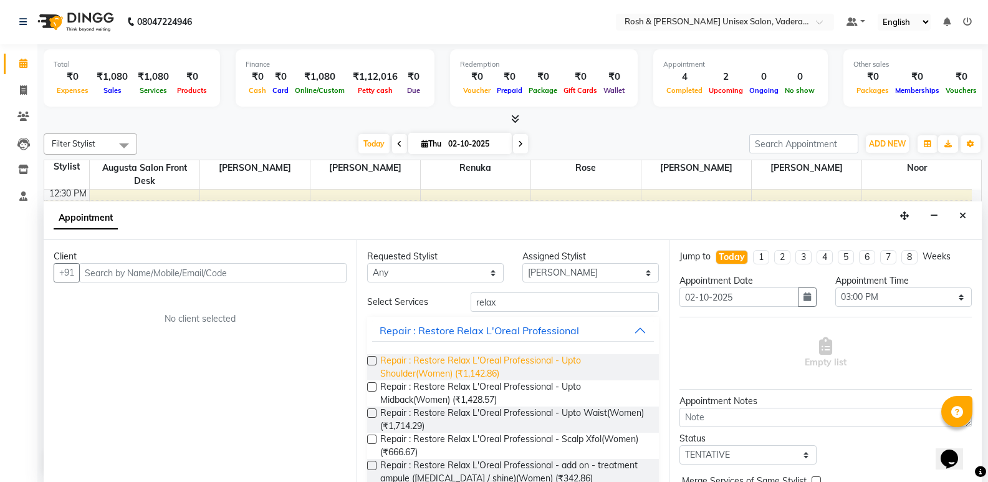
click at [509, 370] on span "Repair : Restore Relax L'Oreal Professional - Upto Shoulder(Women) (₹1,142.86)" at bounding box center [514, 367] width 269 height 26
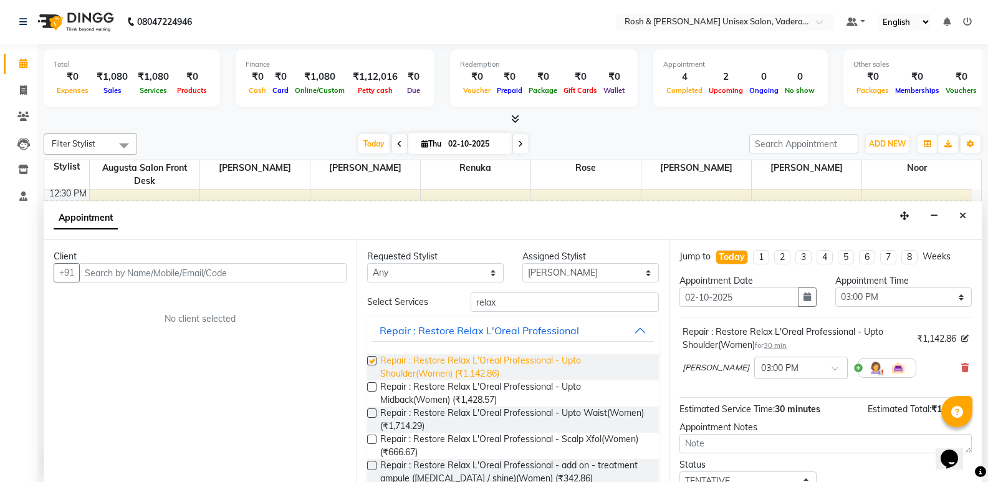
checkbox input "false"
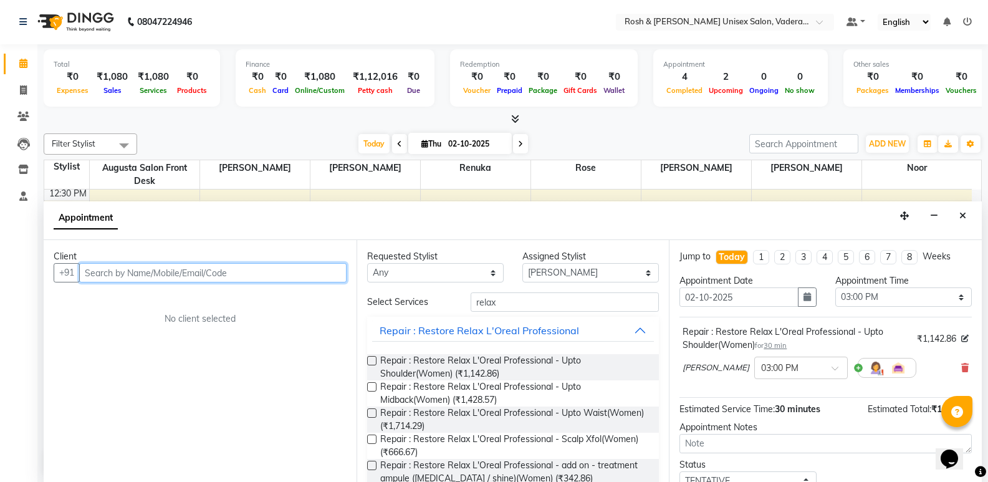
click at [200, 275] on input "text" at bounding box center [212, 272] width 267 height 19
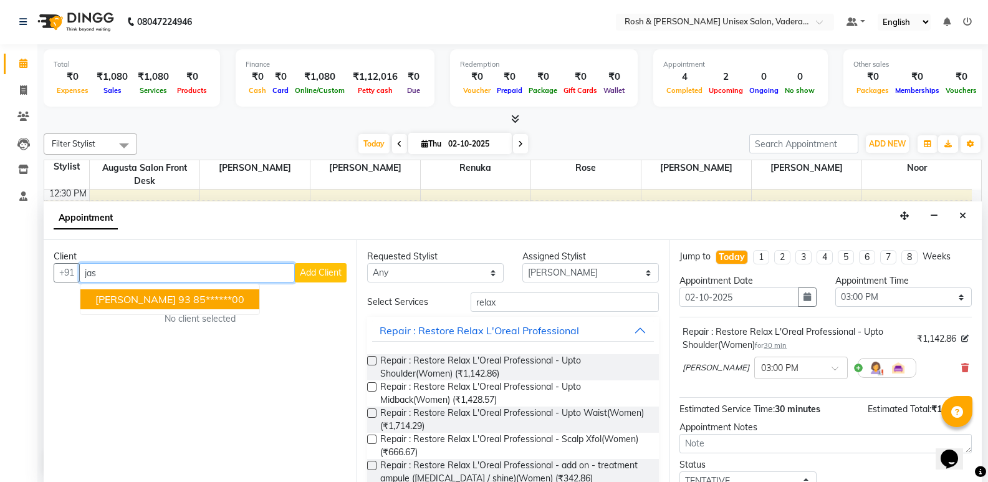
click at [193, 298] on ngb-highlight "85******00" at bounding box center [218, 299] width 51 height 12
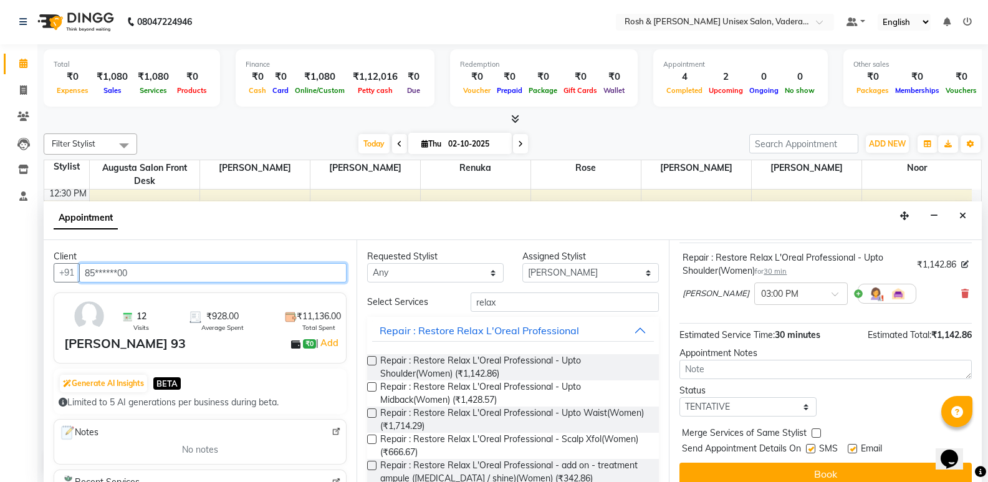
scroll to position [87, 0]
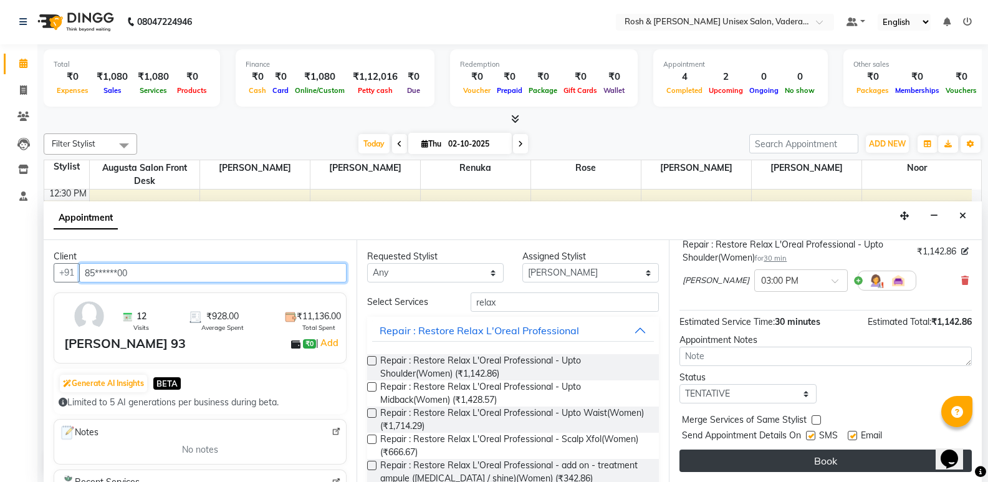
type input "85******00"
click at [782, 464] on button "Book" at bounding box center [826, 460] width 292 height 22
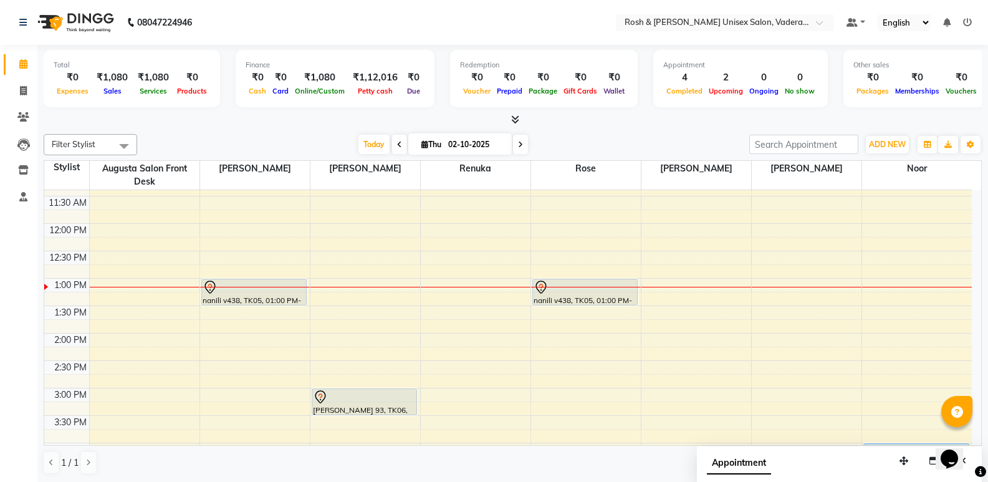
scroll to position [187, 0]
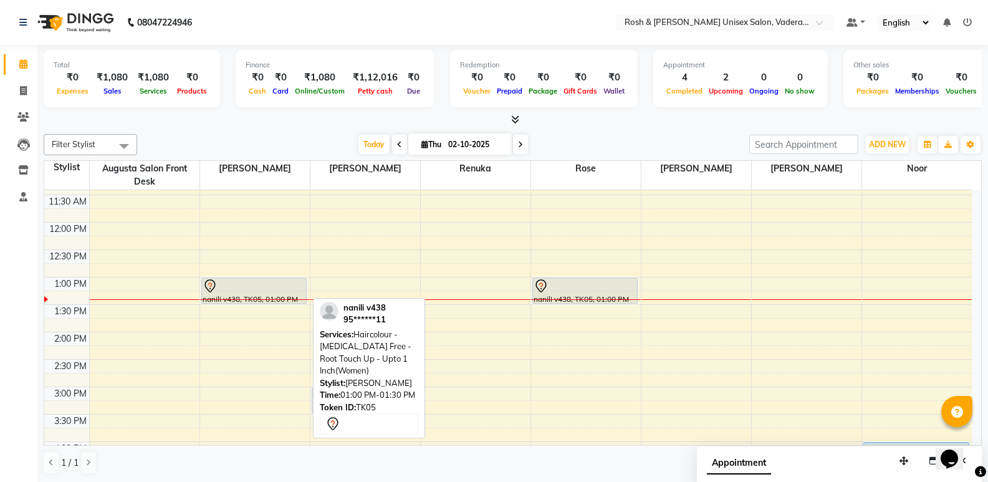
click at [241, 300] on div "nanili v438, TK05, 01:00 PM-01:30 PM, Haircolour - [MEDICAL_DATA] Free - Root T…" at bounding box center [254, 291] width 105 height 26
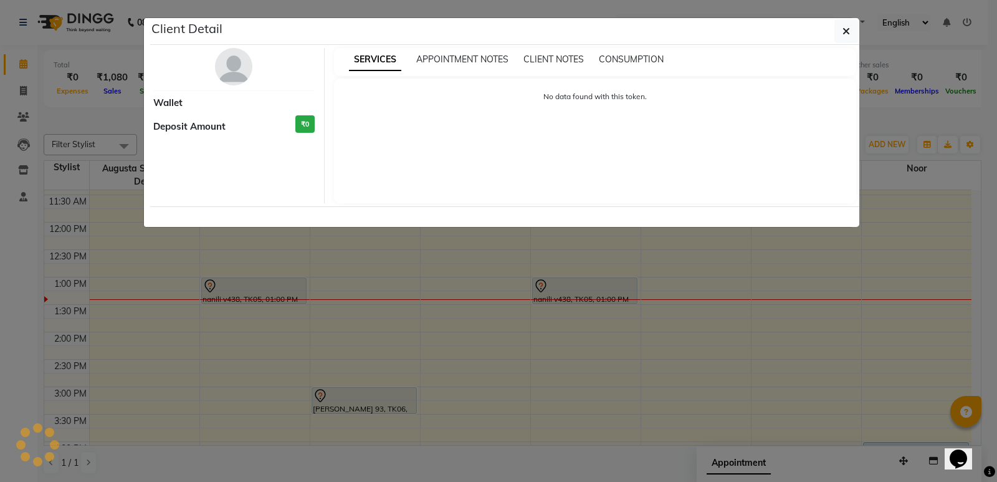
select select "7"
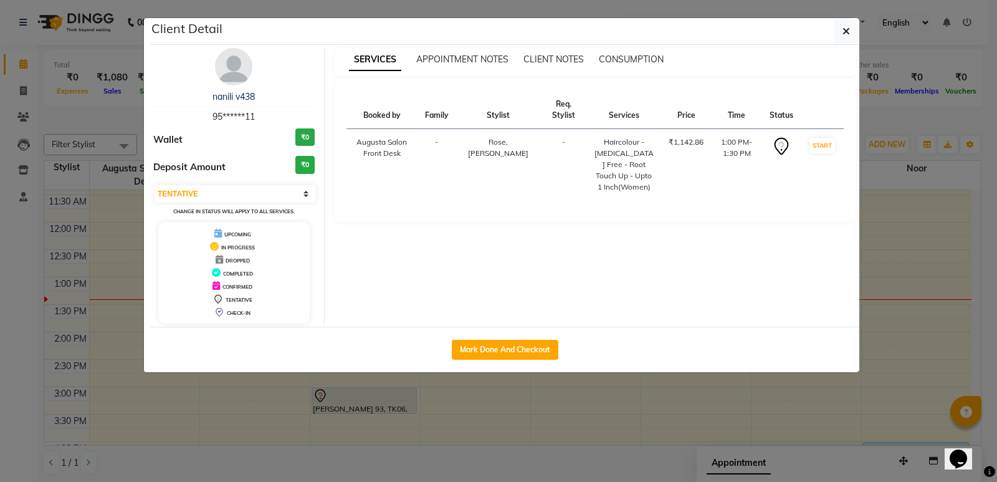
click at [233, 302] on span "TENTATIVE" at bounding box center [239, 300] width 27 height 6
click at [133, 298] on ngb-modal-window "Client Detail nanili v438 95******11 Wallet ₹0 Deposit Amount ₹0 Select IN SERV…" at bounding box center [498, 241] width 997 height 482
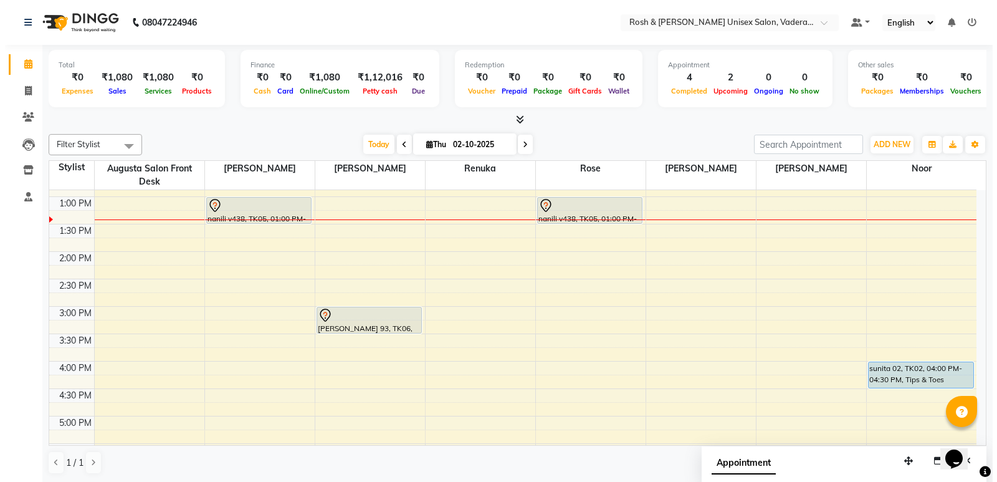
scroll to position [249, 0]
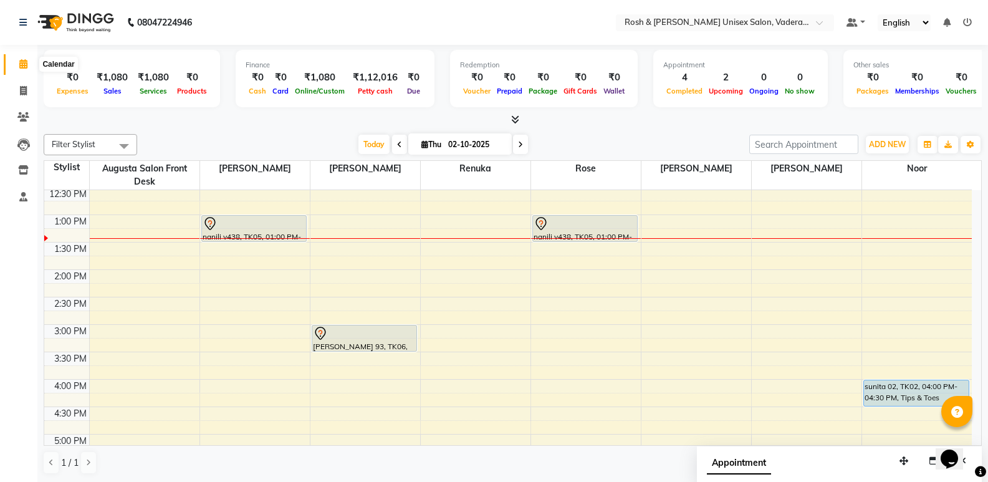
click at [24, 65] on icon at bounding box center [23, 63] width 8 height 9
click at [27, 92] on span at bounding box center [23, 91] width 22 height 14
select select "service"
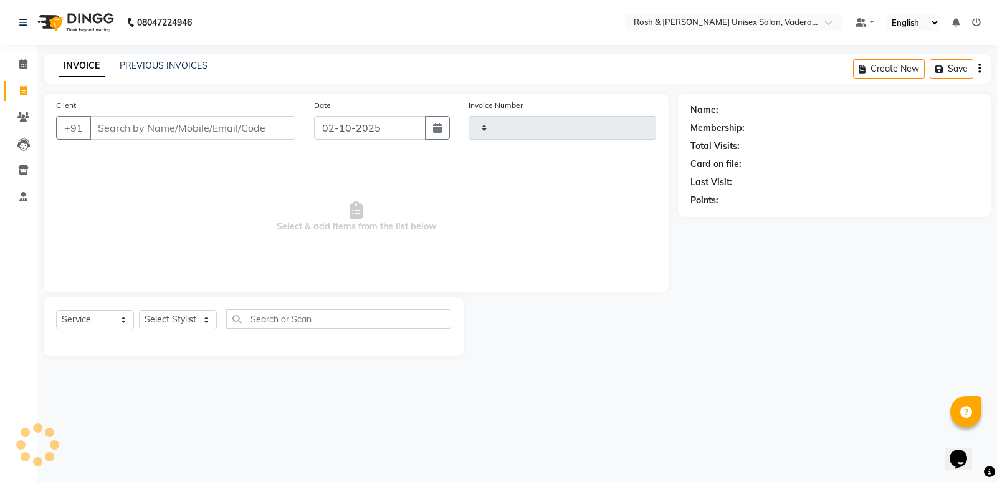
type input "1079"
select select "8657"
click at [221, 127] on input "Client" at bounding box center [193, 128] width 206 height 24
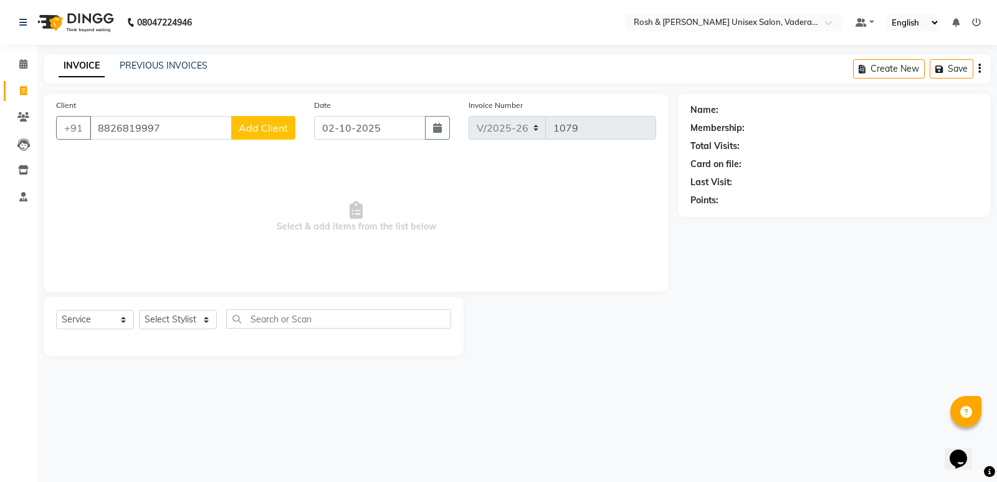
type input "8826819997"
click at [275, 133] on span "Add Client" at bounding box center [263, 128] width 49 height 12
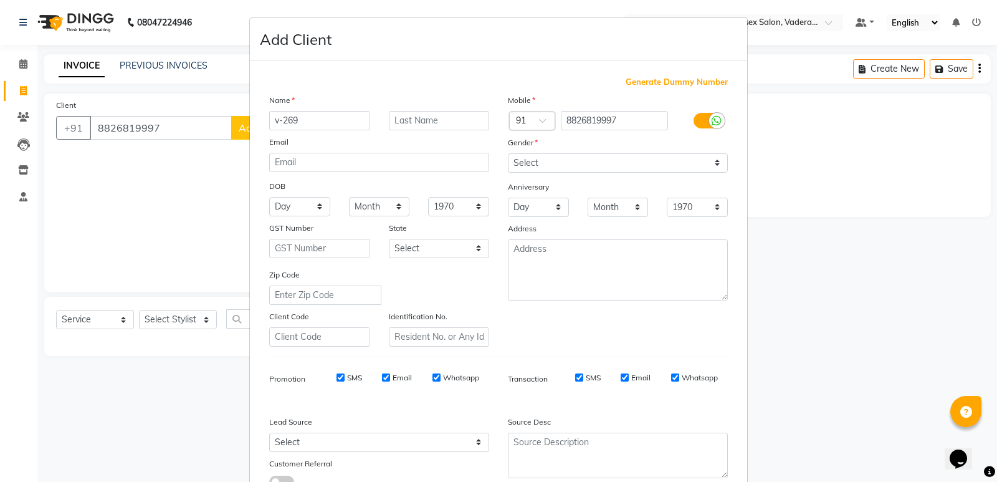
type input "v-269"
click at [567, 161] on select "Select [DEMOGRAPHIC_DATA] [DEMOGRAPHIC_DATA] Other Prefer Not To Say" at bounding box center [618, 162] width 220 height 19
select select "[DEMOGRAPHIC_DATA]"
click at [508, 153] on select "Select [DEMOGRAPHIC_DATA] [DEMOGRAPHIC_DATA] Other Prefer Not To Say" at bounding box center [618, 162] width 220 height 19
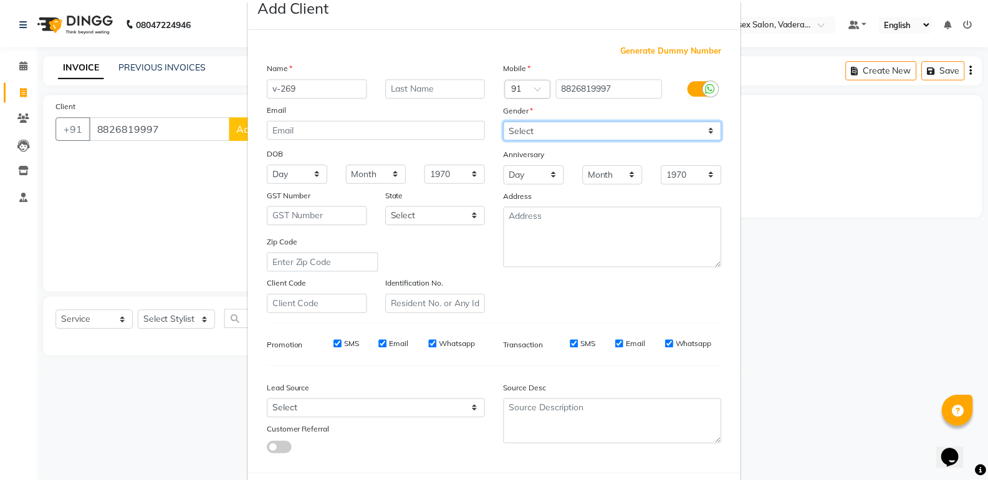
scroll to position [62, 0]
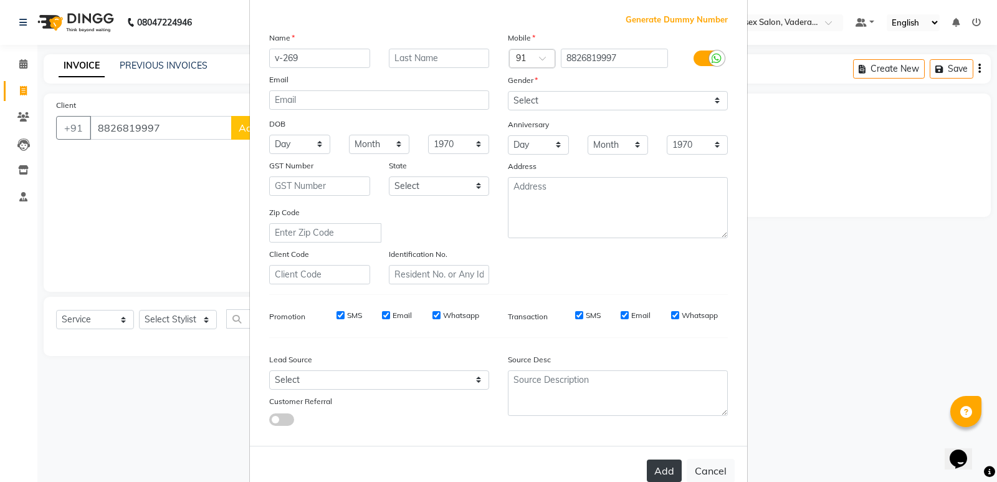
click at [663, 474] on button "Add" at bounding box center [664, 470] width 35 height 22
type input "88******97"
select select
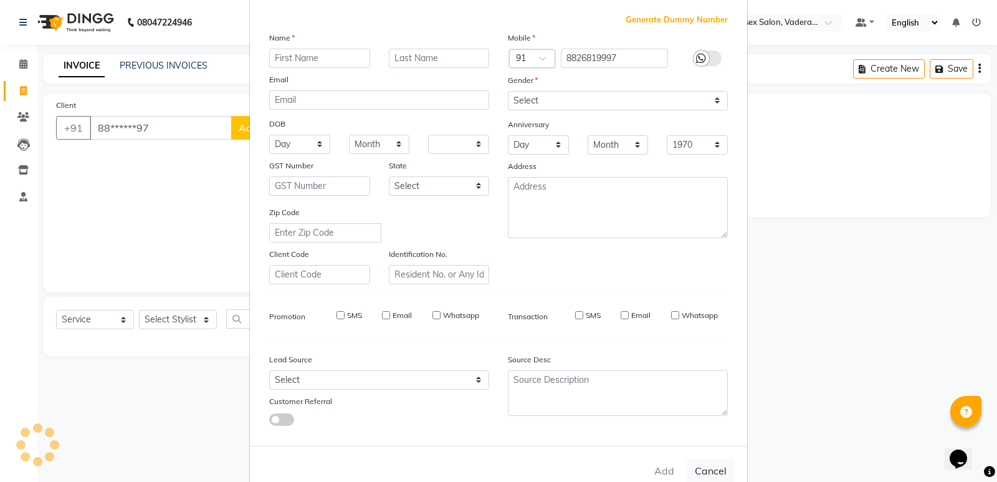
select select
checkbox input "false"
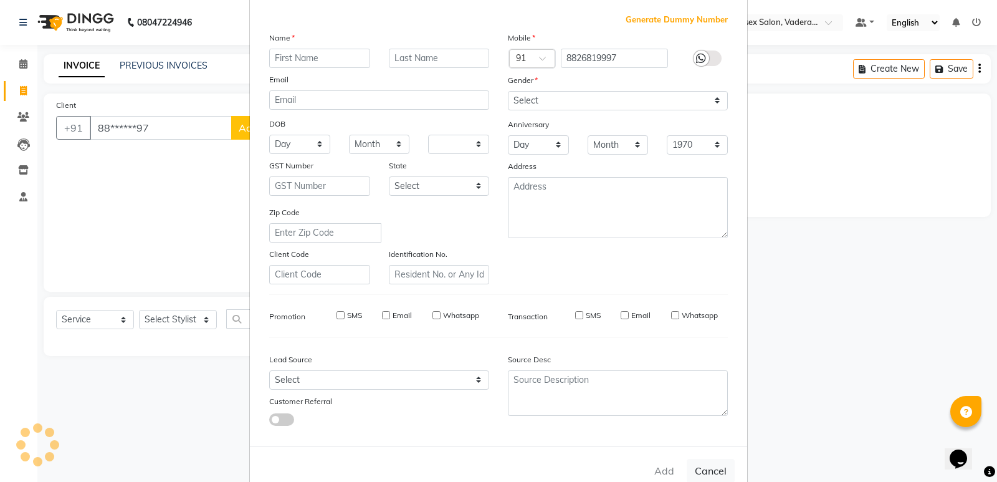
checkbox input "false"
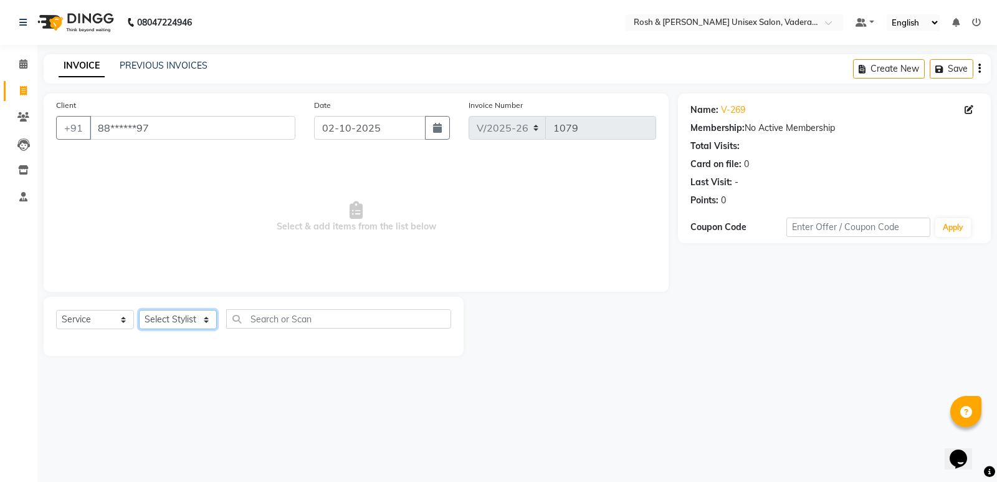
click at [204, 320] on select "Select Stylist Augusta Salon Front Desk [PERSON_NAME] [PERSON_NAME] Renuka Repo…" at bounding box center [178, 319] width 78 height 19
select select "87618"
click at [139, 310] on select "Select Stylist Augusta Salon Front Desk [PERSON_NAME] [PERSON_NAME] Renuka Repo…" at bounding box center [178, 319] width 78 height 19
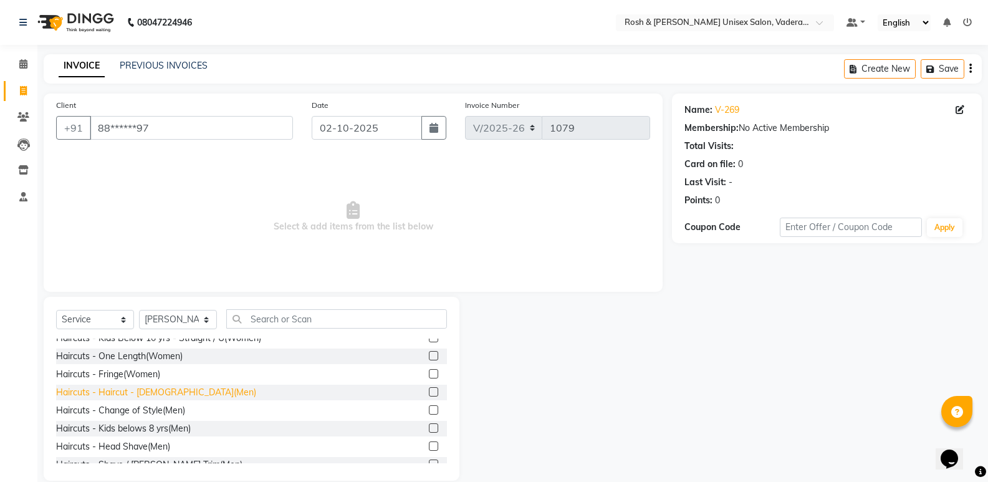
click at [133, 393] on div "Haircuts - Haircut - [DEMOGRAPHIC_DATA](Men)" at bounding box center [156, 392] width 200 height 13
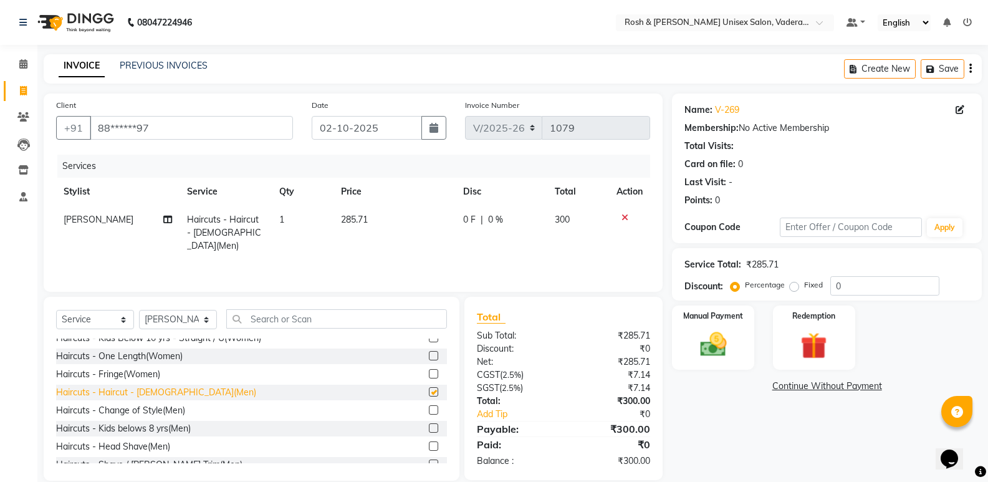
checkbox input "false"
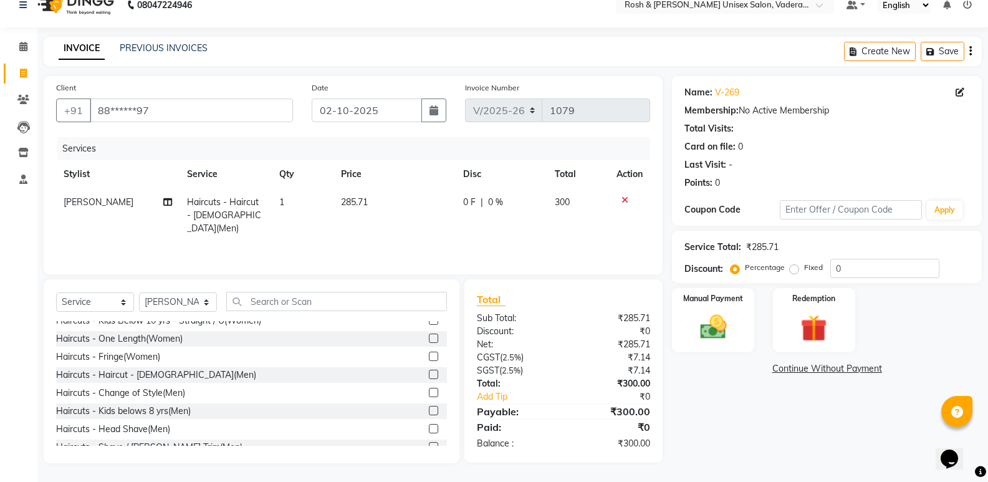
scroll to position [0, 0]
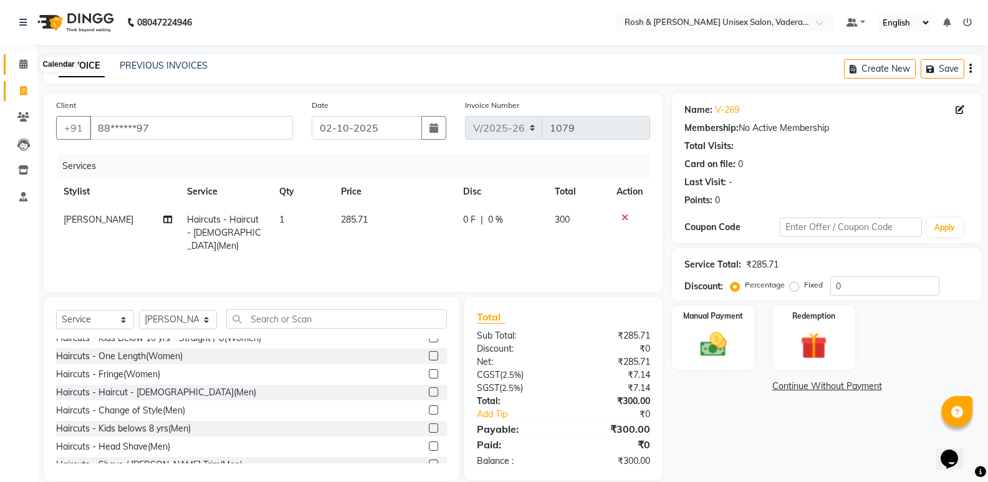
click at [28, 63] on span at bounding box center [23, 64] width 22 height 14
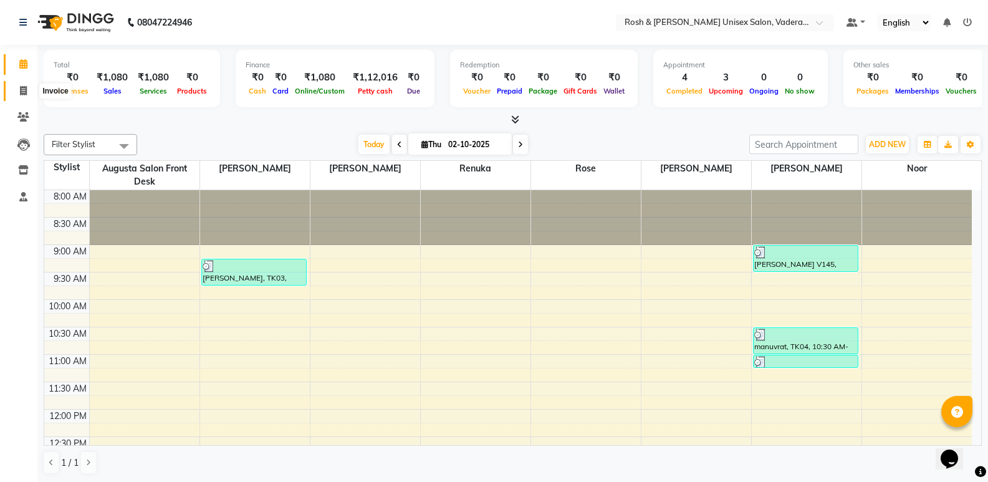
click at [22, 88] on icon at bounding box center [23, 90] width 7 height 9
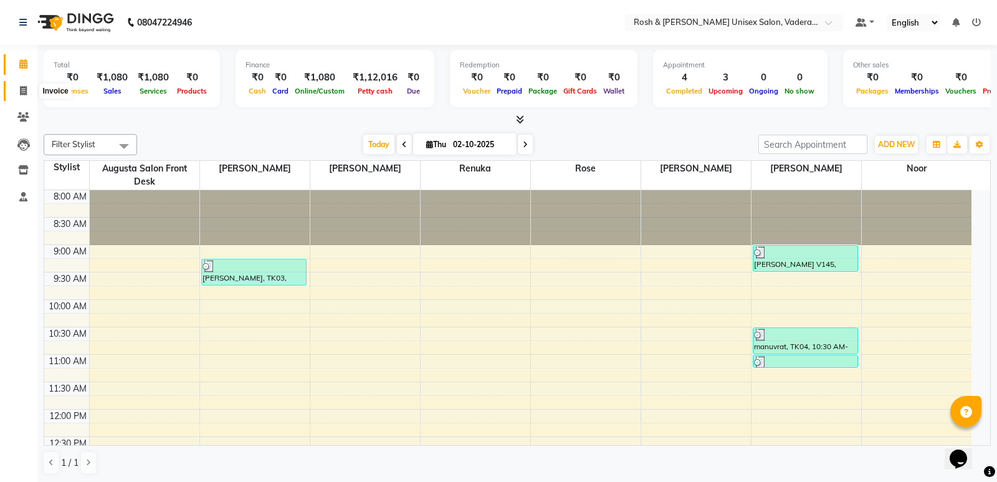
select select "service"
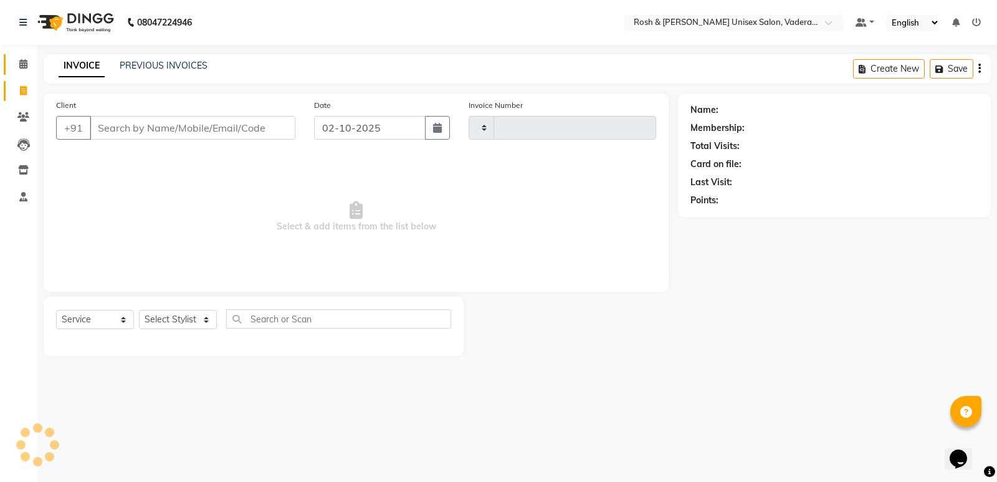
type input "1079"
select select "8657"
click at [22, 62] on icon at bounding box center [23, 63] width 8 height 9
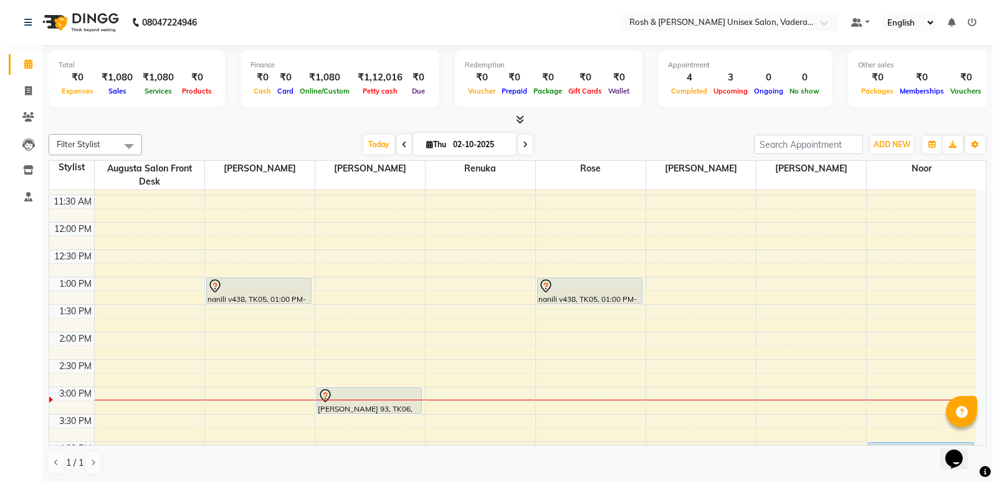
scroll to position [125, 0]
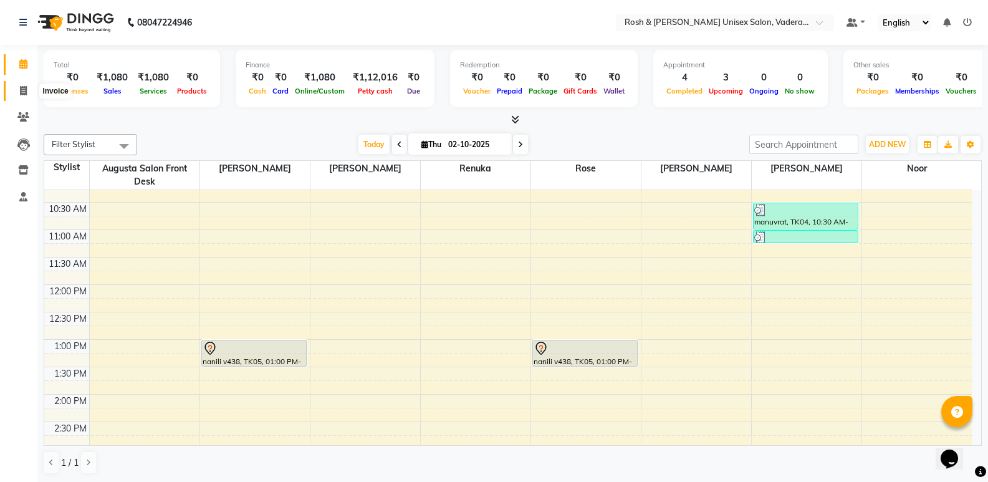
click at [26, 95] on span at bounding box center [23, 91] width 22 height 14
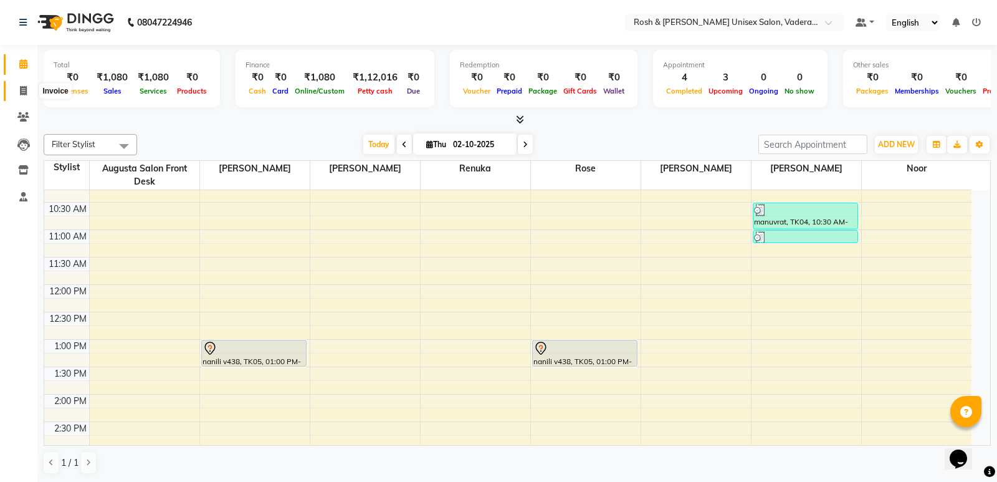
select select "8657"
select select "service"
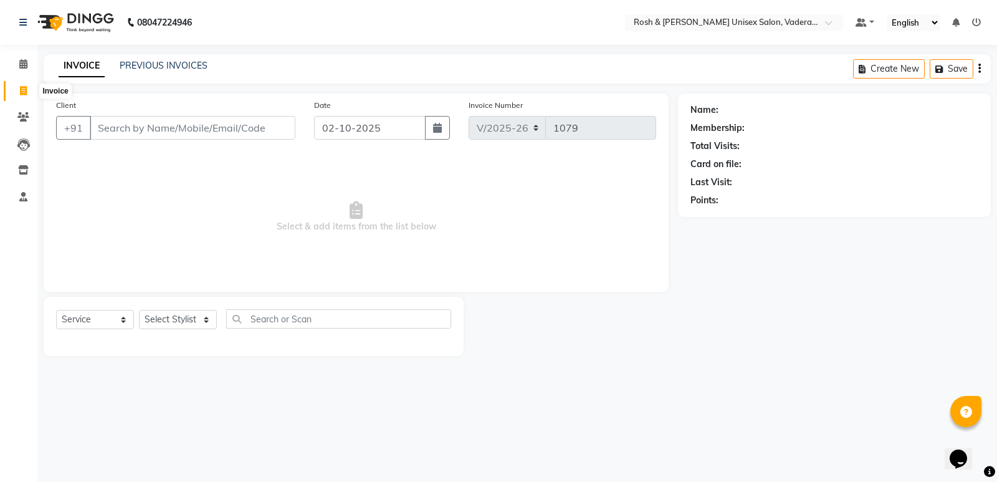
click at [27, 95] on span at bounding box center [23, 91] width 22 height 14
select select "service"
type input "1079"
select select "8657"
click at [138, 127] on input "Client" at bounding box center [193, 128] width 206 height 24
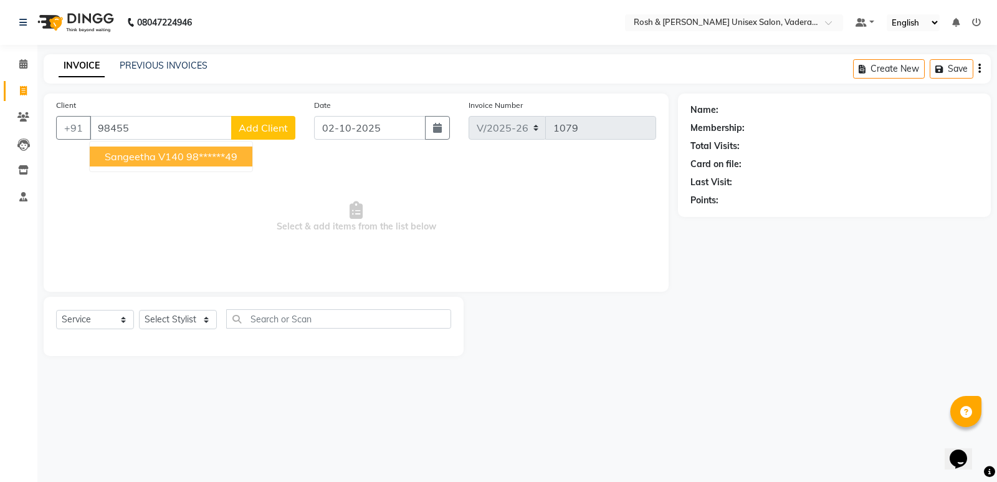
click at [196, 160] on ngb-highlight "98******49" at bounding box center [211, 156] width 51 height 12
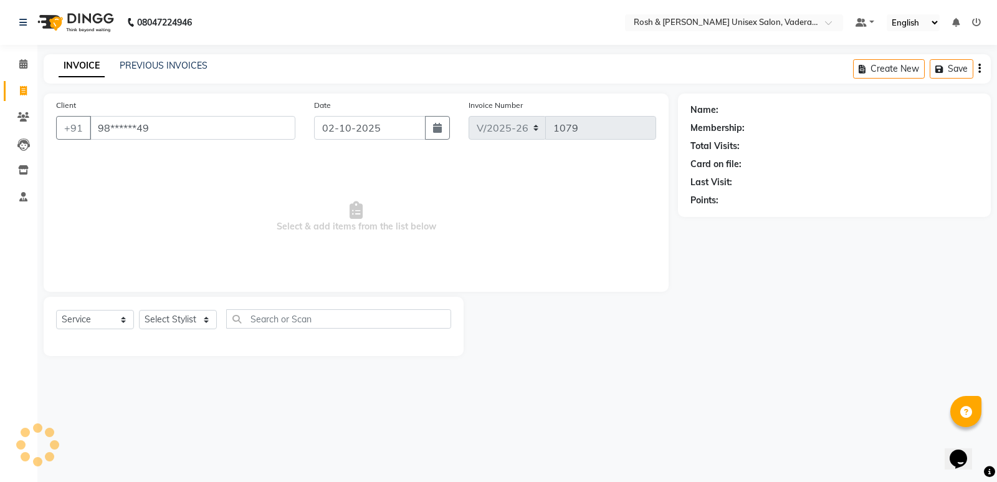
type input "98******49"
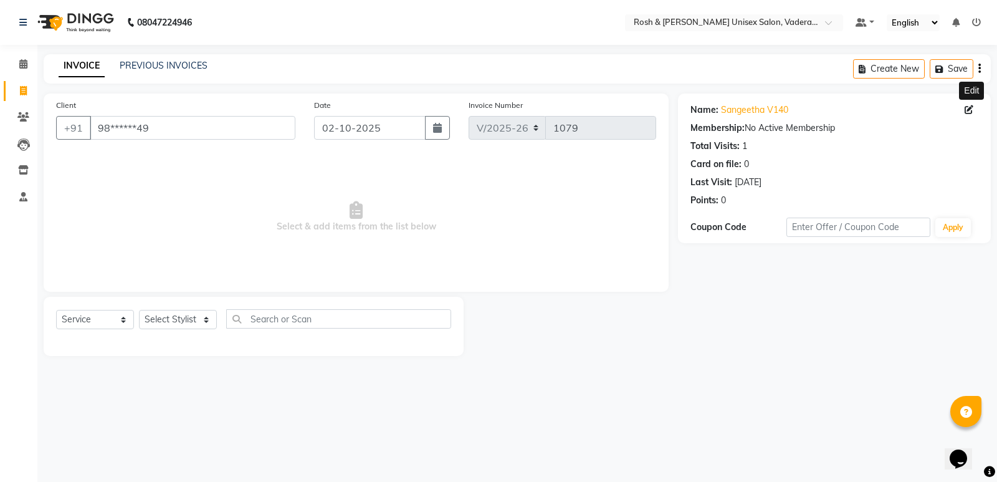
click at [976, 112] on span at bounding box center [972, 109] width 14 height 13
click at [967, 109] on icon at bounding box center [969, 109] width 9 height 9
select select "[DEMOGRAPHIC_DATA]"
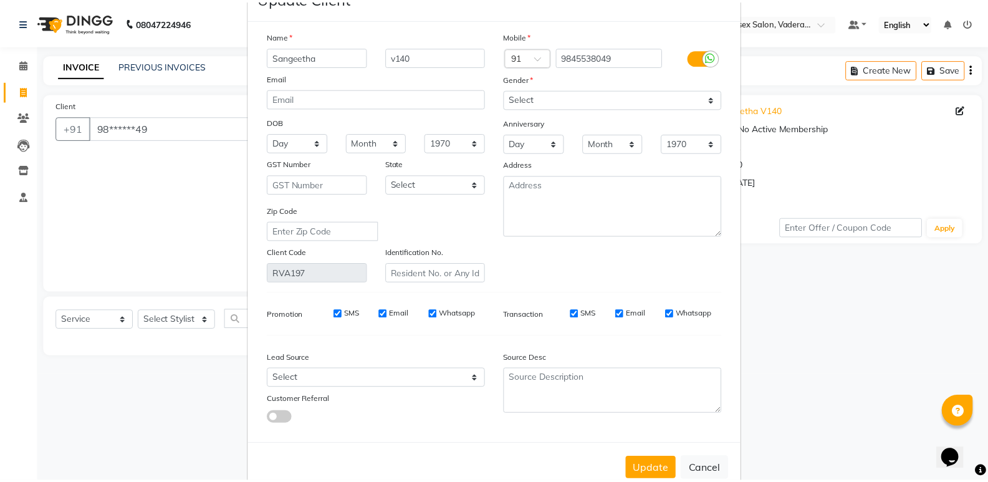
scroll to position [71, 0]
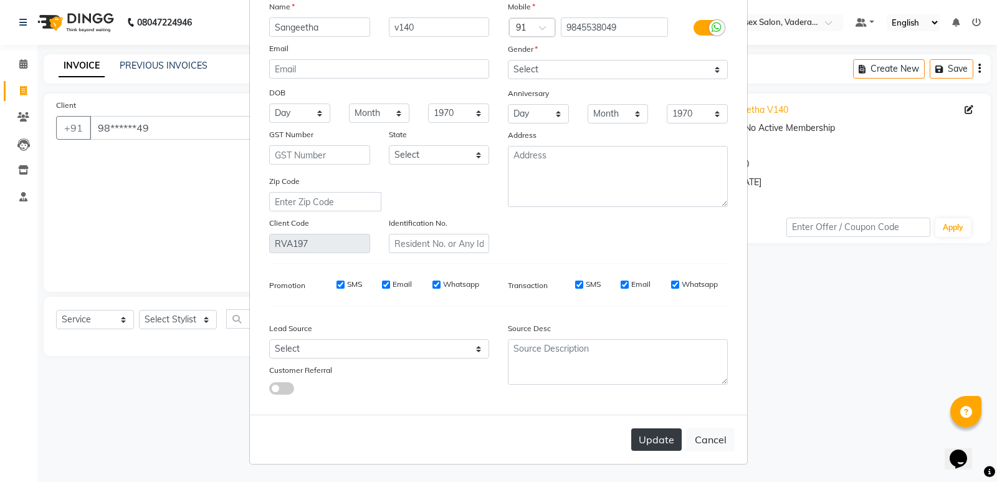
click at [643, 442] on button "Update" at bounding box center [657, 439] width 50 height 22
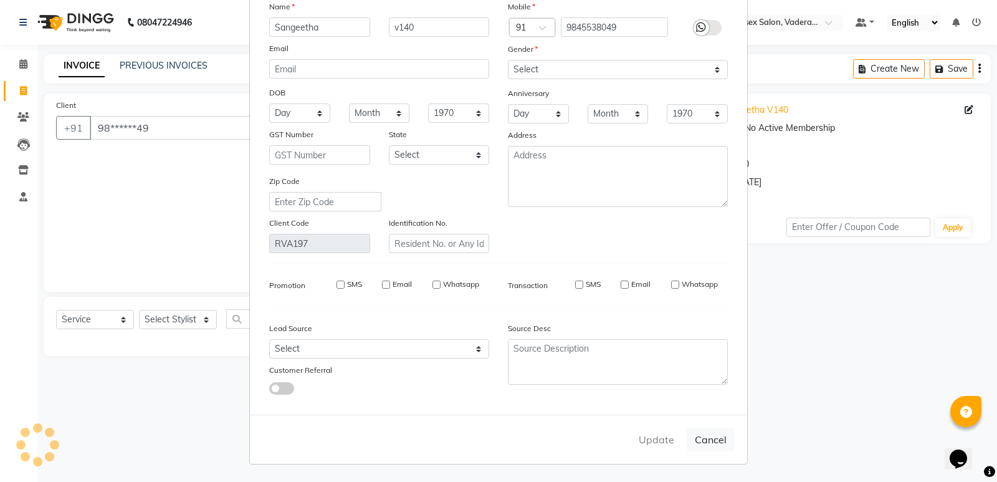
select select
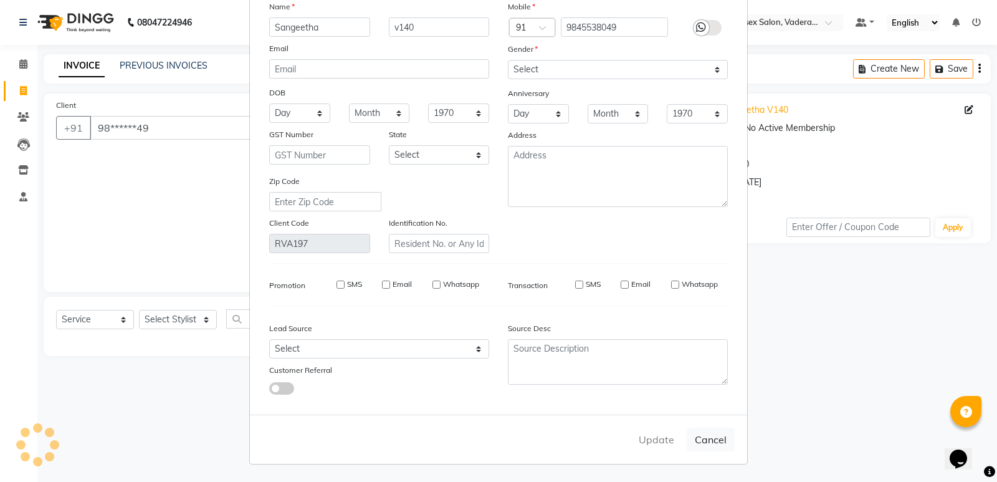
select select
checkbox input "false"
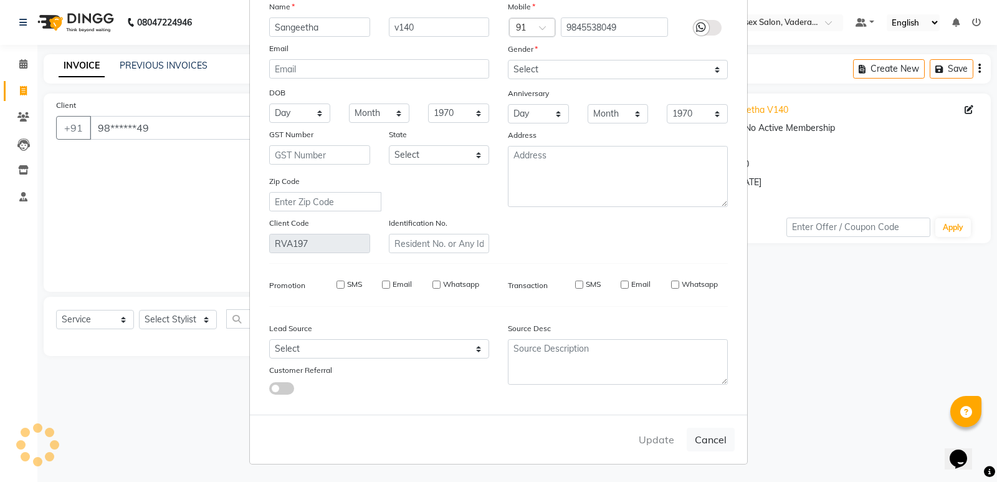
checkbox input "false"
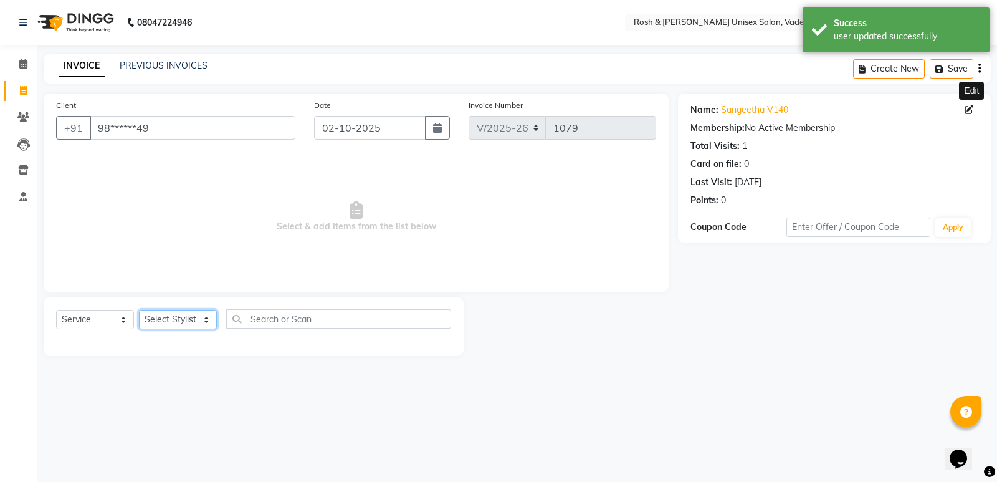
click at [208, 320] on select "Select Stylist Augusta Salon Front Desk [PERSON_NAME] [PERSON_NAME] Renuka Repo…" at bounding box center [178, 319] width 78 height 19
select select "89151"
click at [139, 310] on select "Select Stylist Augusta Salon Front Desk [PERSON_NAME] [PERSON_NAME] Renuka Repo…" at bounding box center [178, 319] width 78 height 19
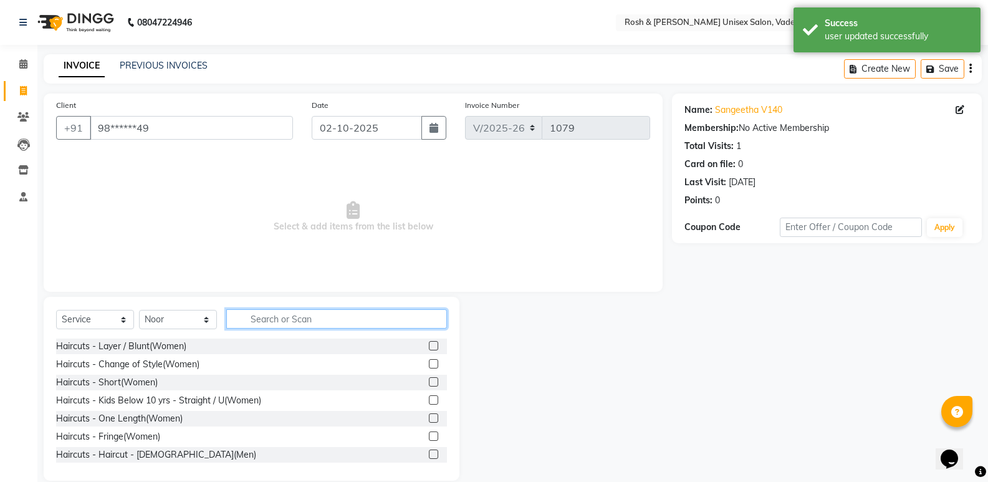
click at [269, 317] on input "text" at bounding box center [336, 318] width 221 height 19
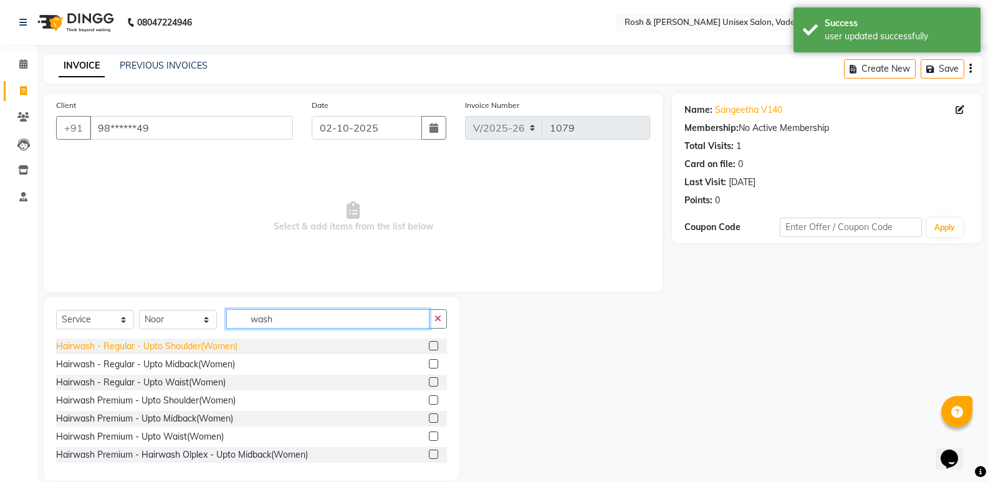
type input "wash"
click at [184, 345] on div "Hairwash - Regular - Upto Shoulder(Women)" at bounding box center [146, 346] width 181 height 13
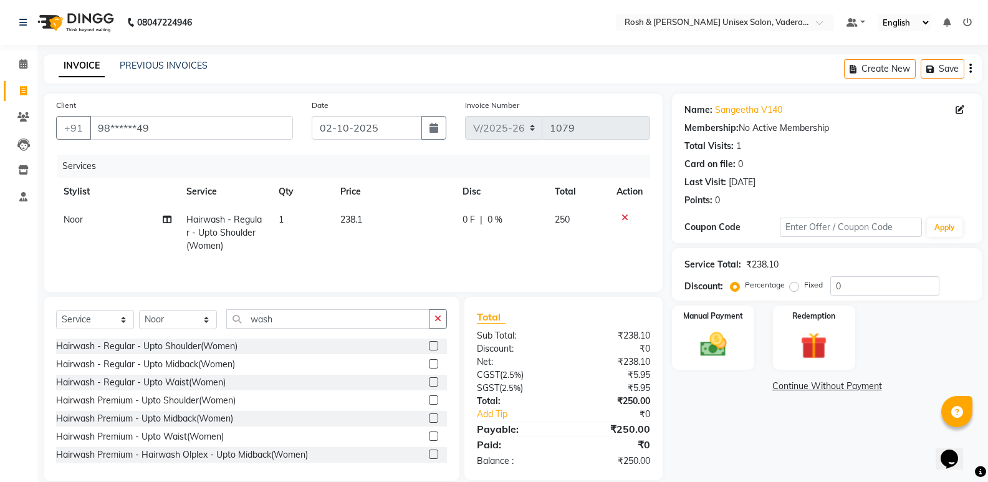
scroll to position [17, 0]
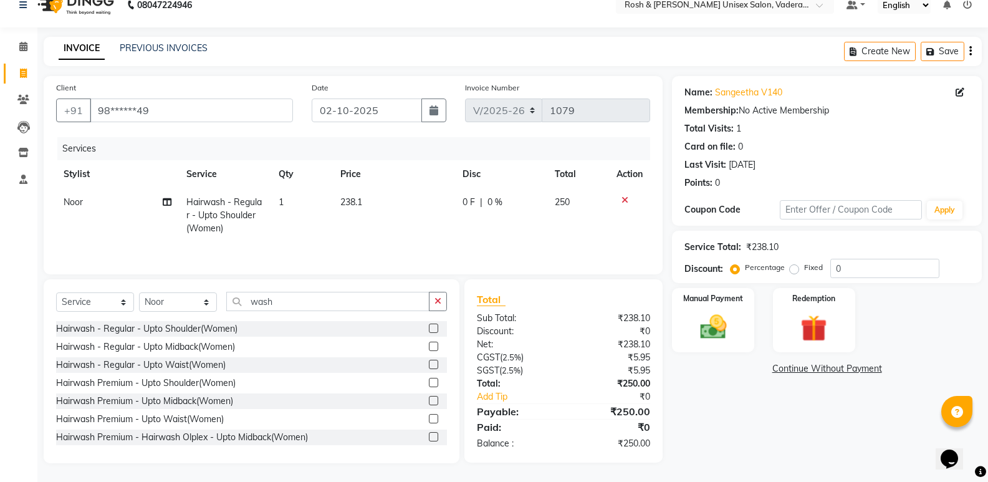
click at [429, 328] on label at bounding box center [433, 328] width 9 height 9
click at [429, 328] on input "checkbox" at bounding box center [433, 329] width 8 height 8
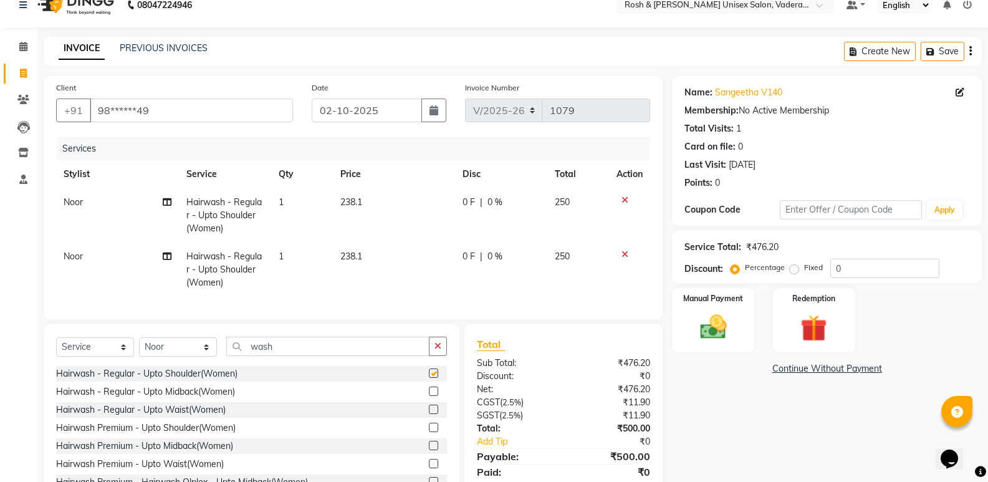
checkbox input "false"
click at [622, 254] on icon at bounding box center [625, 254] width 7 height 9
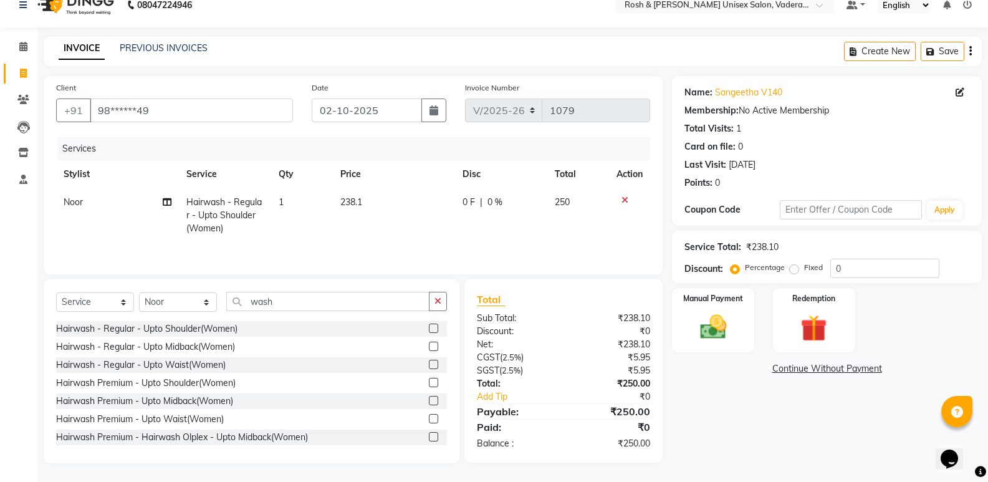
click at [429, 347] on label at bounding box center [433, 346] width 9 height 9
click at [429, 347] on input "checkbox" at bounding box center [433, 347] width 8 height 8
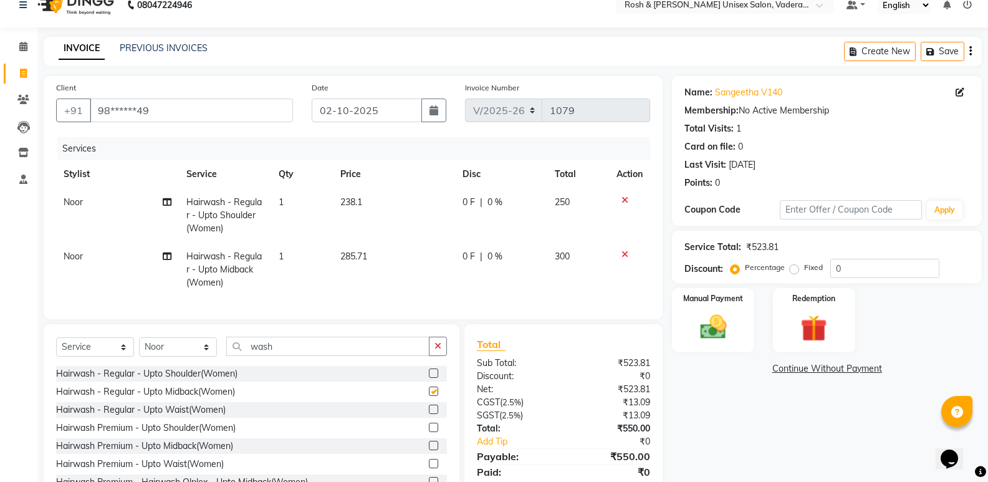
checkbox input "false"
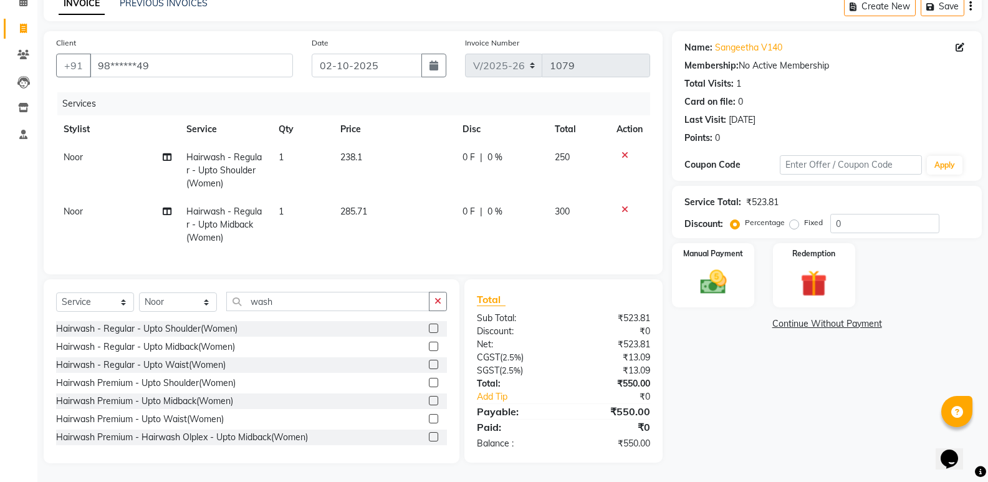
click at [429, 327] on label at bounding box center [433, 328] width 9 height 9
click at [429, 327] on input "checkbox" at bounding box center [433, 329] width 8 height 8
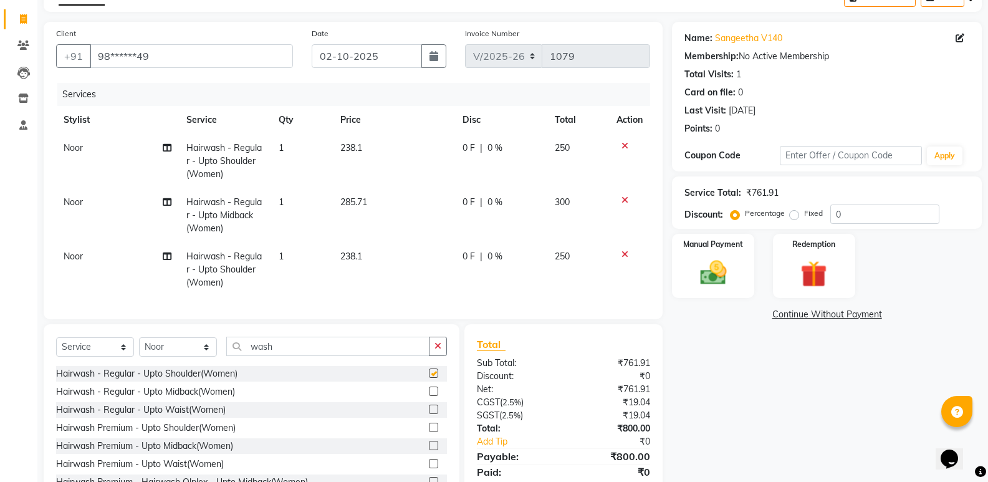
checkbox input "false"
click at [619, 252] on div at bounding box center [630, 254] width 26 height 9
click at [625, 250] on icon at bounding box center [625, 254] width 7 height 9
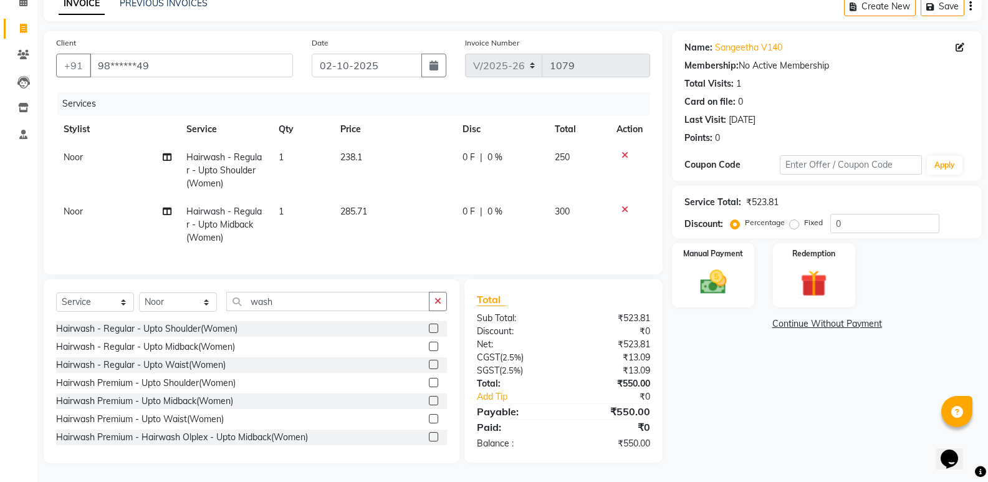
click at [624, 151] on icon at bounding box center [625, 155] width 7 height 9
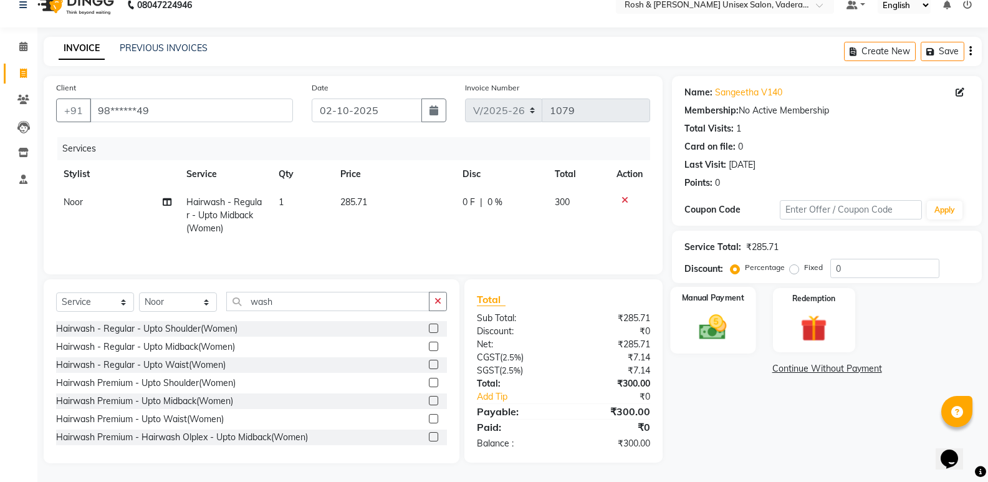
click at [723, 327] on img at bounding box center [713, 327] width 44 height 32
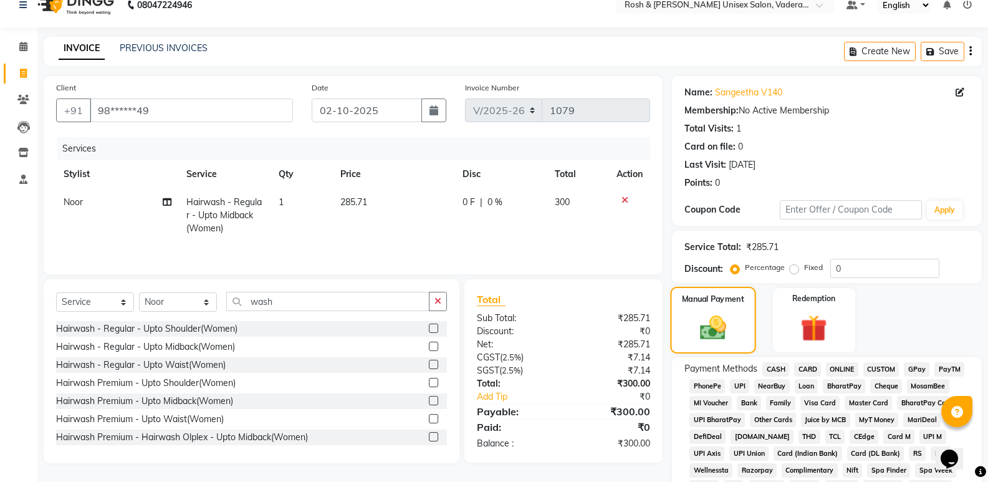
scroll to position [72, 0]
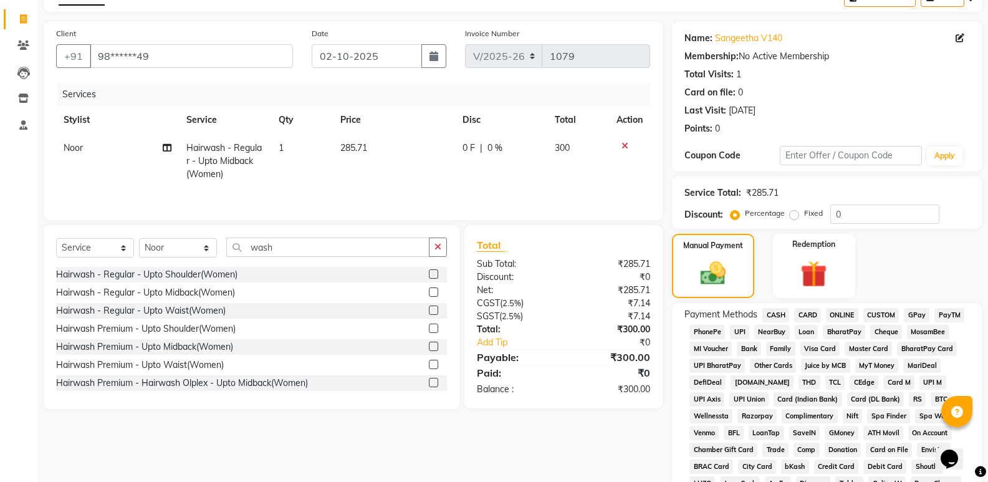
click at [736, 333] on span "UPI" at bounding box center [739, 332] width 19 height 14
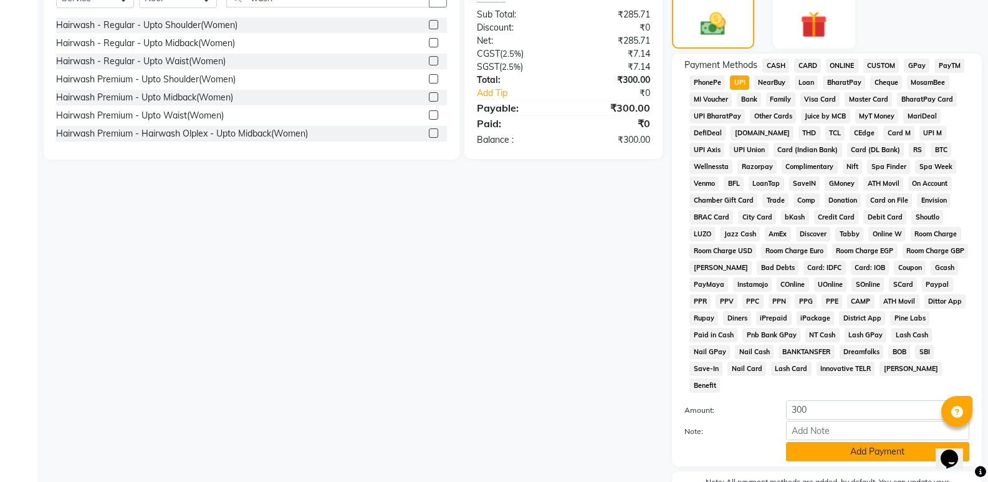
click at [840, 442] on button "Add Payment" at bounding box center [877, 451] width 183 height 19
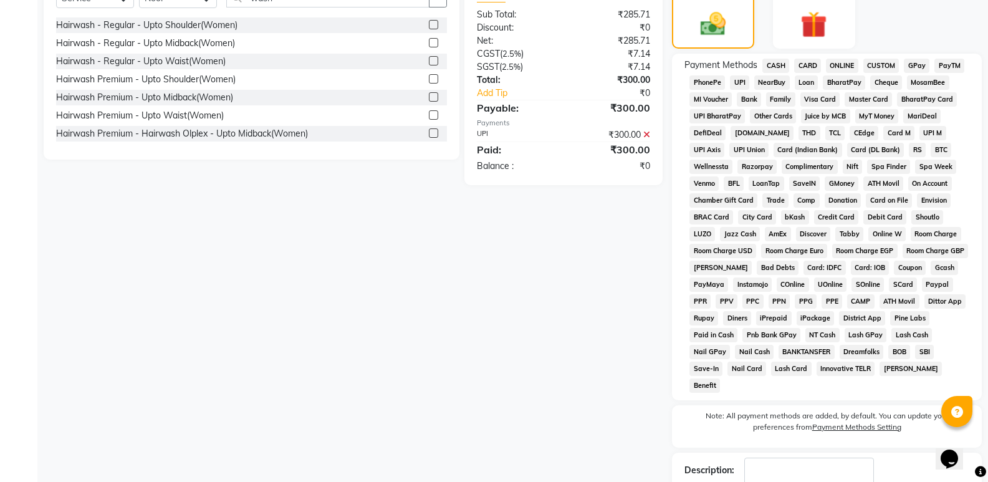
scroll to position [385, 0]
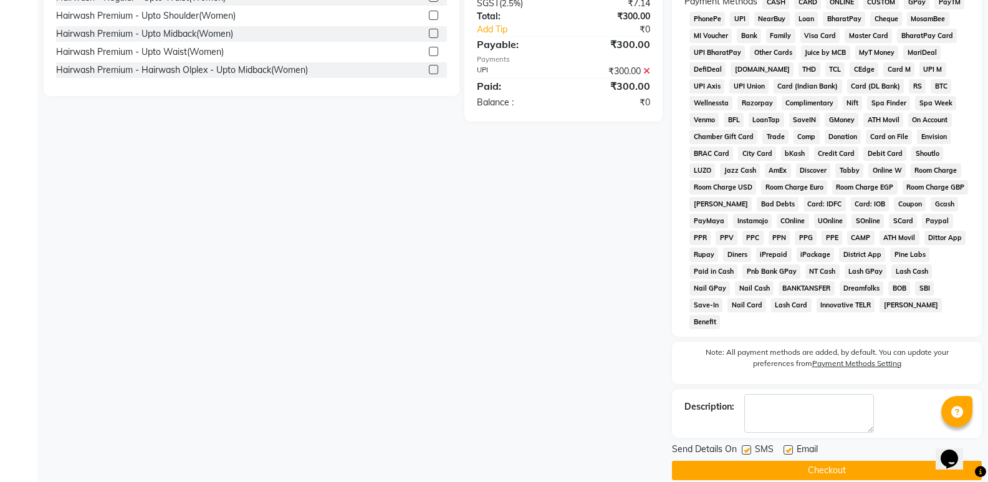
click at [838, 461] on button "Checkout" at bounding box center [827, 470] width 310 height 19
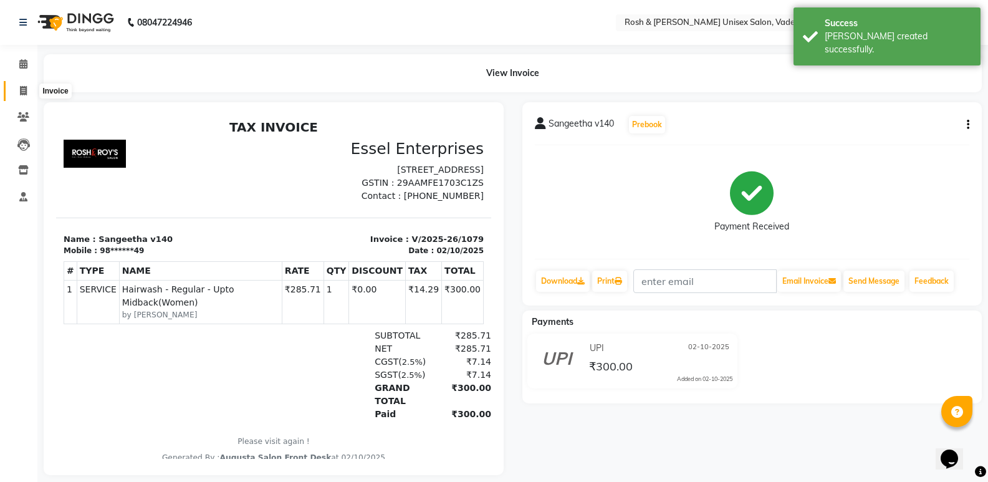
click at [22, 91] on icon at bounding box center [23, 90] width 7 height 9
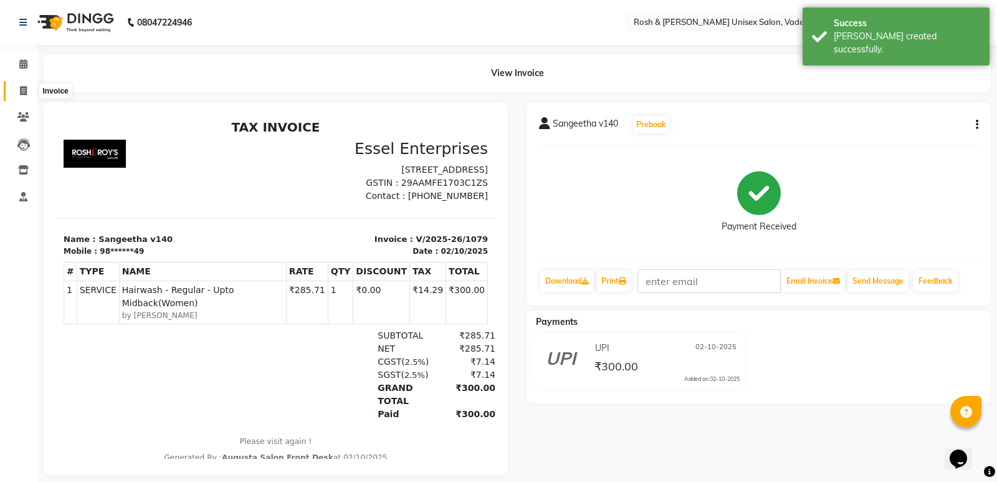
select select "8657"
select select "service"
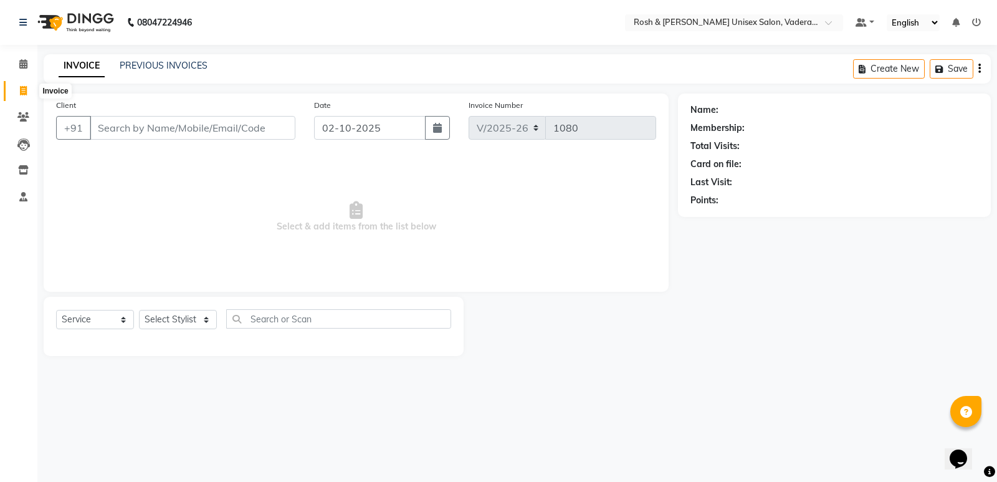
click at [17, 93] on span at bounding box center [23, 91] width 22 height 14
select select "service"
type input "1080"
select select "8657"
click at [22, 65] on icon at bounding box center [23, 63] width 8 height 9
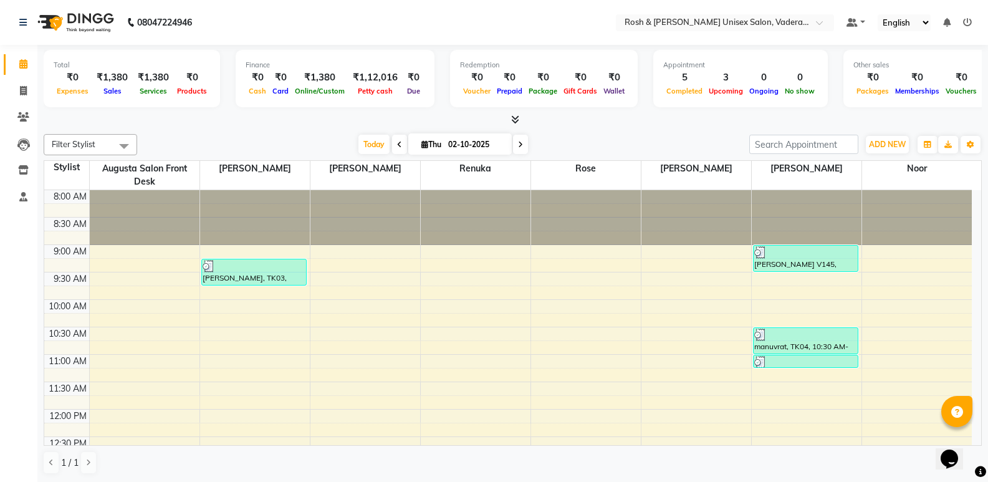
scroll to position [249, 0]
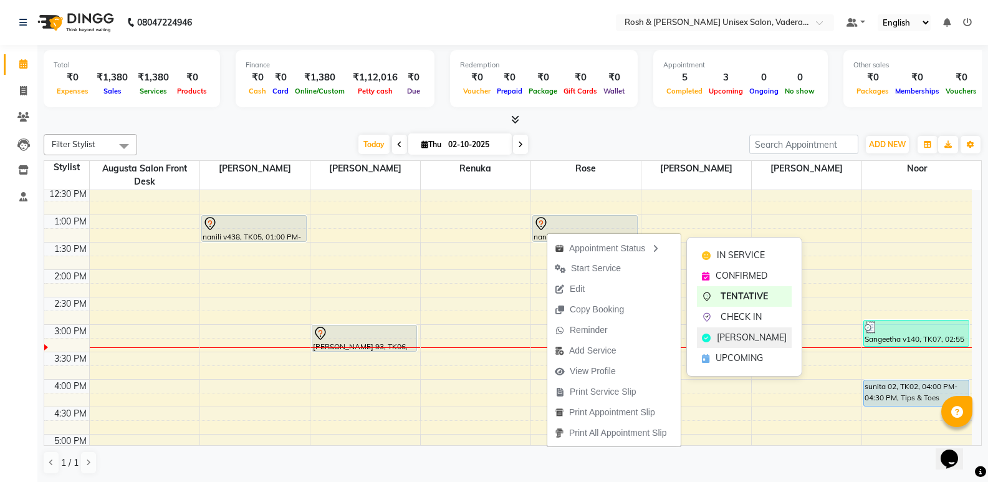
click at [745, 344] on div "[PERSON_NAME]" at bounding box center [744, 337] width 95 height 21
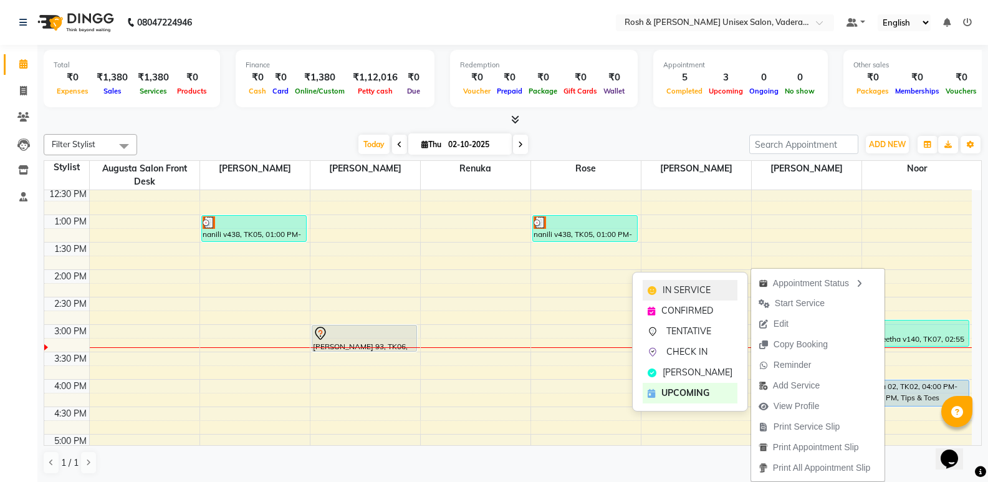
click at [704, 296] on span "IN SERVICE" at bounding box center [687, 290] width 48 height 13
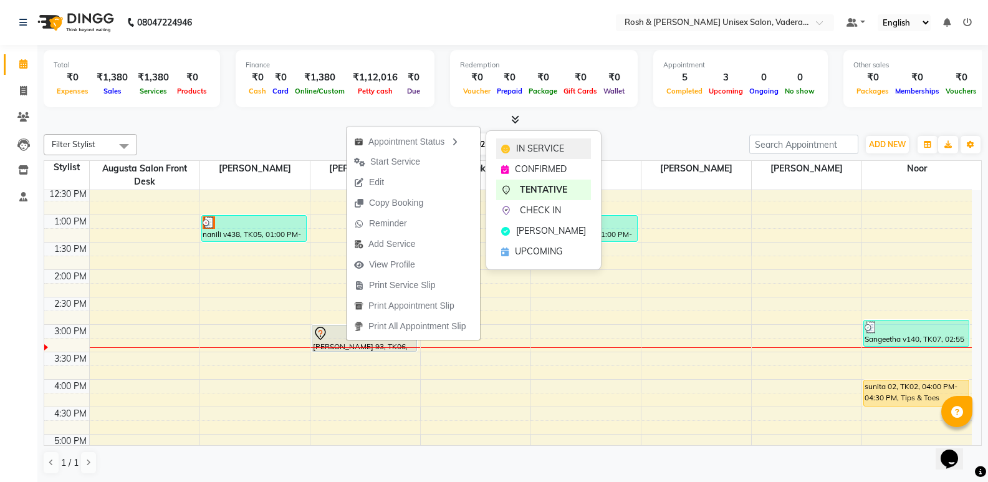
click at [512, 148] on div "IN SERVICE" at bounding box center [543, 148] width 95 height 21
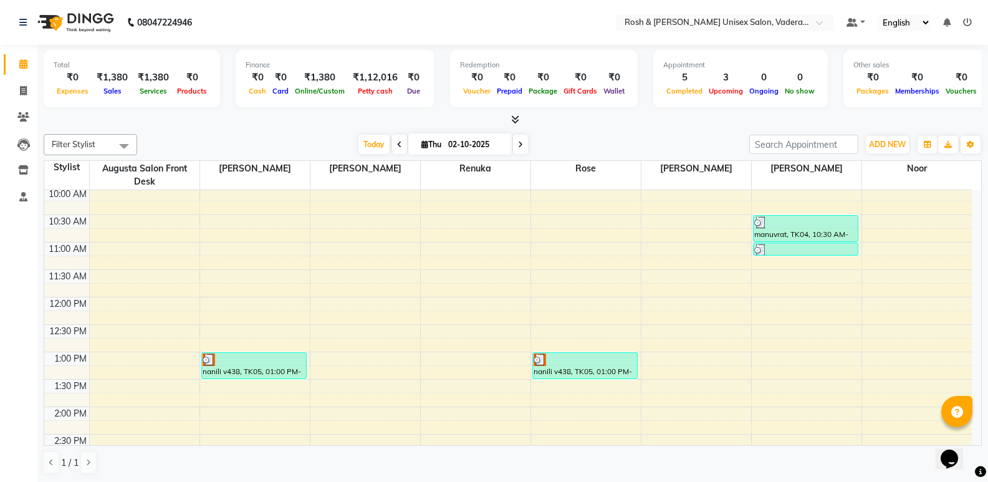
scroll to position [84, 0]
